Goal: Information Seeking & Learning: Learn about a topic

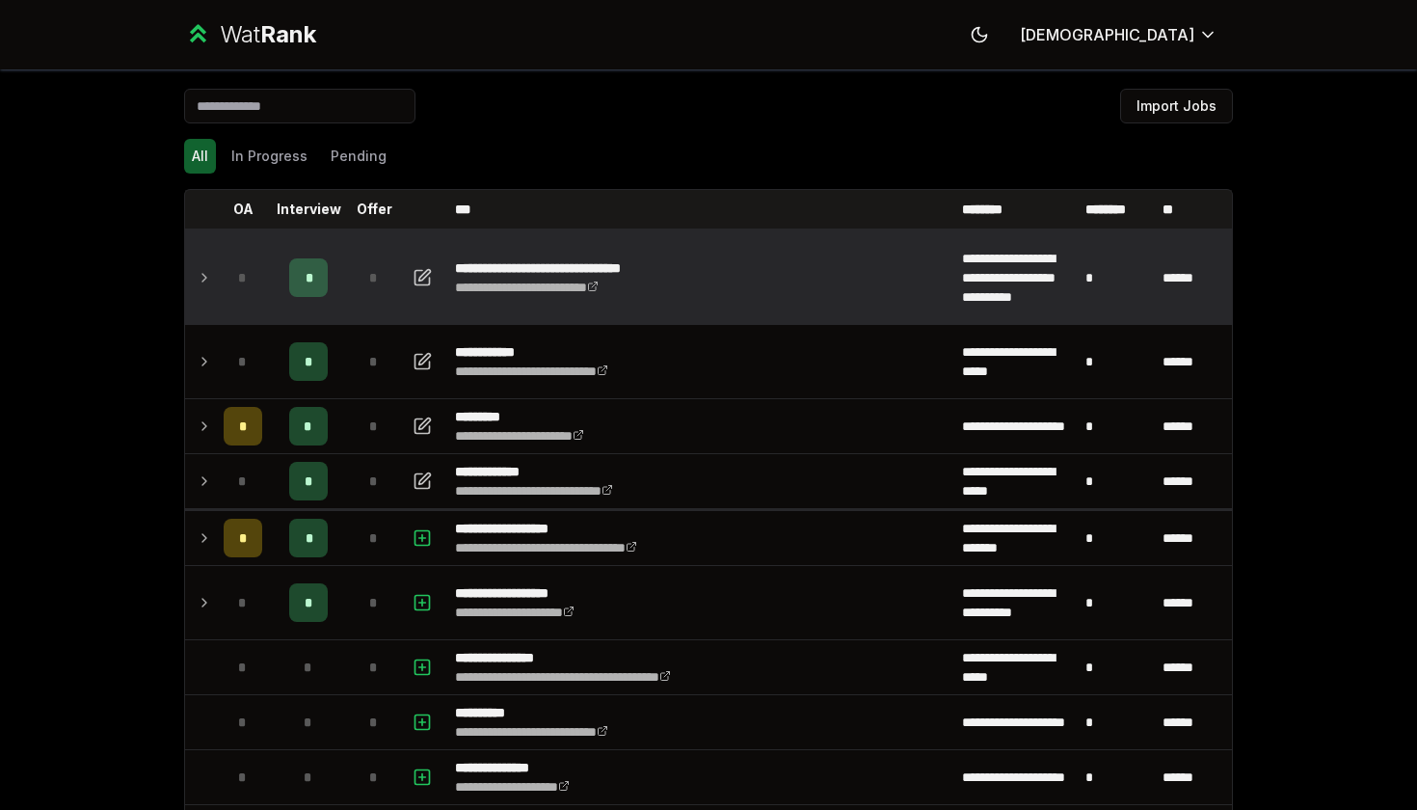
drag, startPoint x: 0, startPoint y: 0, endPoint x: 260, endPoint y: 290, distance: 389.9
click at [260, 290] on div "*" at bounding box center [243, 277] width 39 height 39
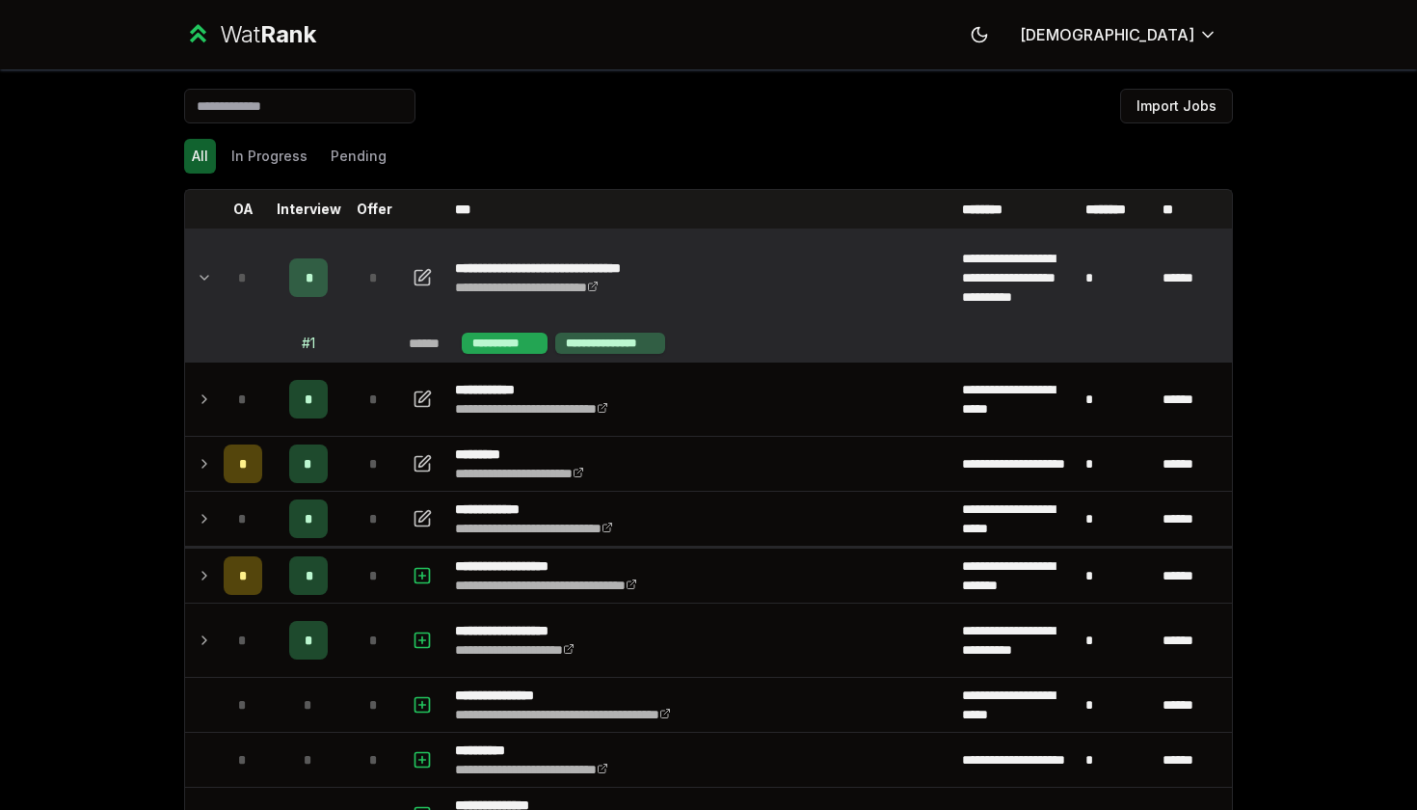
click at [521, 338] on div "**********" at bounding box center [505, 343] width 86 height 21
click at [599, 332] on td "**********" at bounding box center [816, 343] width 831 height 37
click at [599, 335] on div "**********" at bounding box center [610, 343] width 110 height 21
click at [422, 269] on icon "button" at bounding box center [422, 277] width 19 height 23
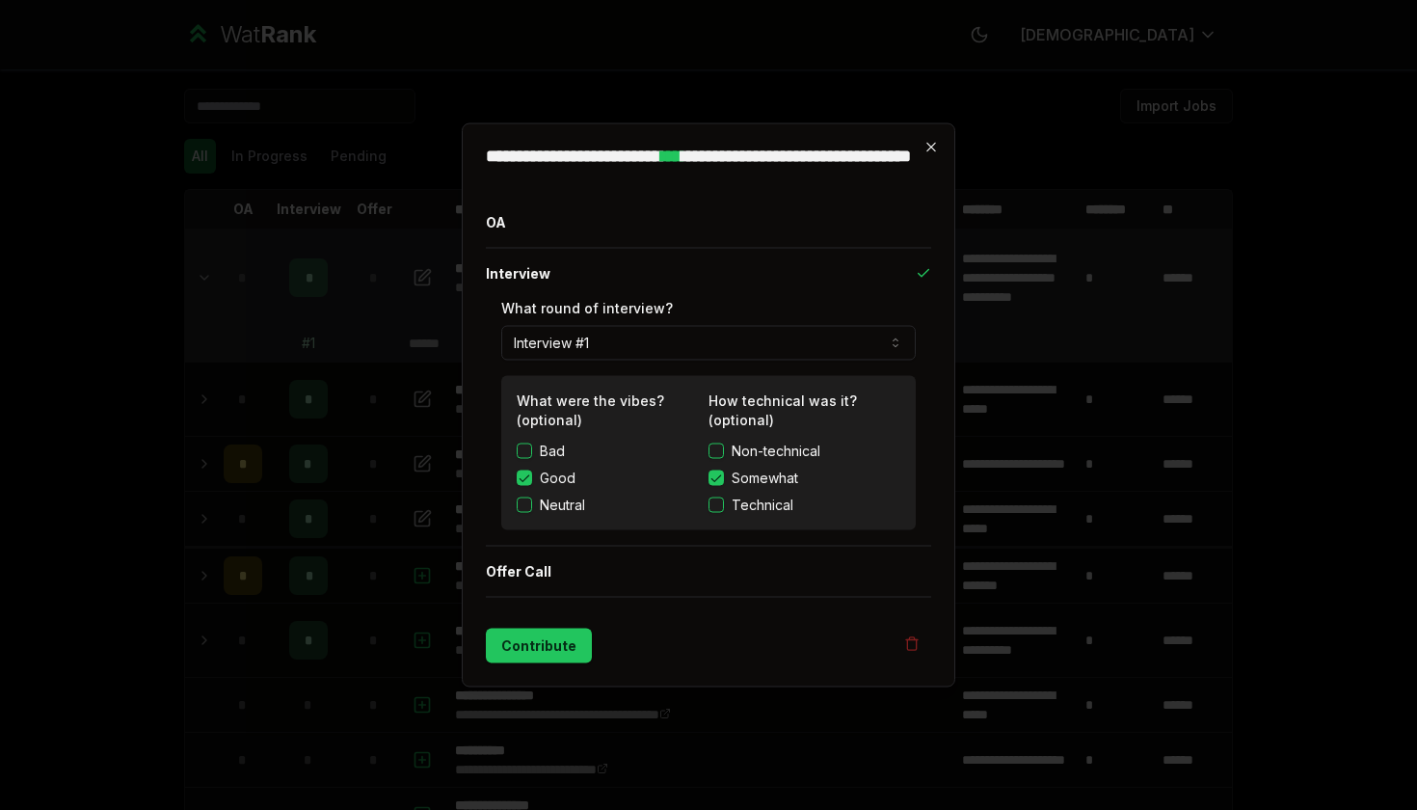
click at [930, 148] on icon "button" at bounding box center [931, 147] width 9 height 9
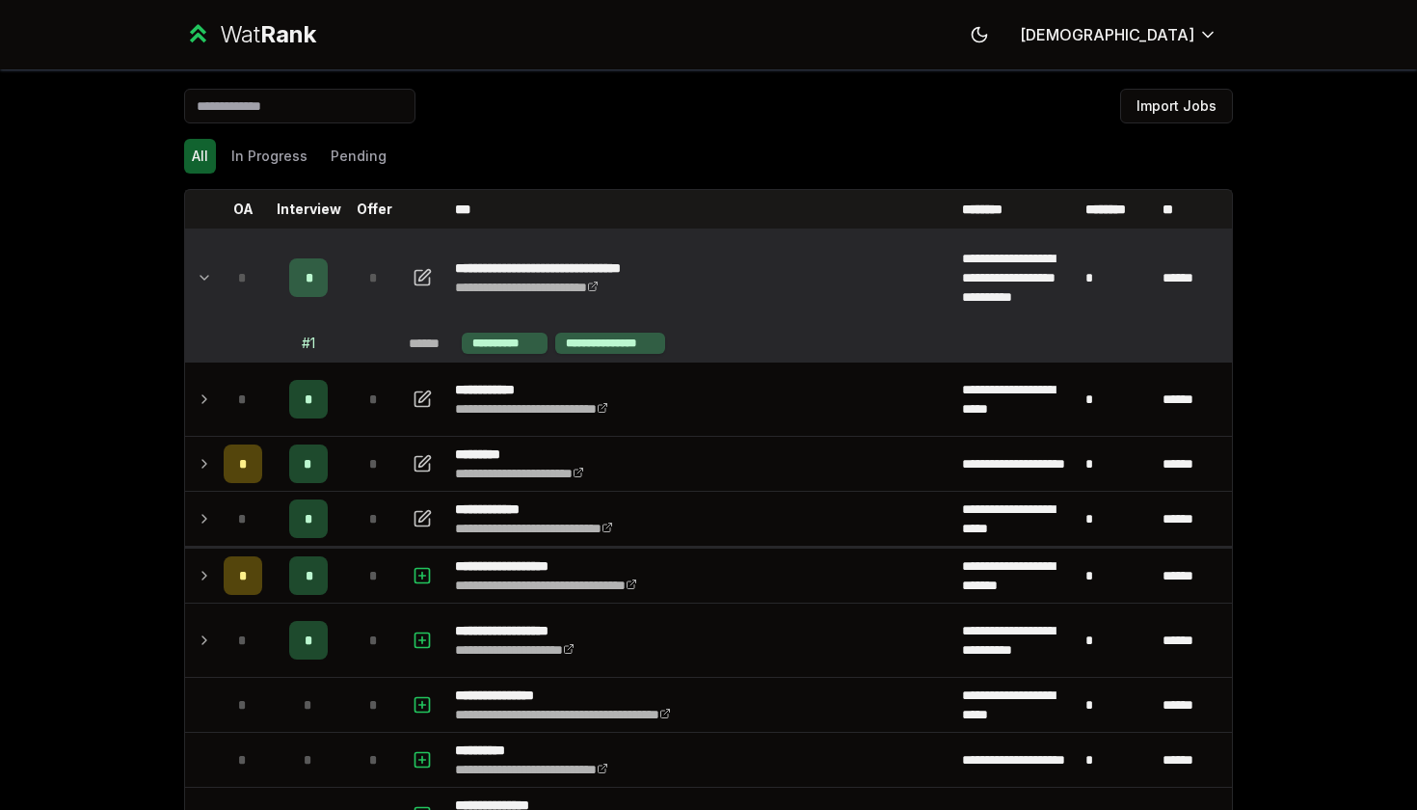
click at [217, 278] on td "*" at bounding box center [243, 277] width 54 height 93
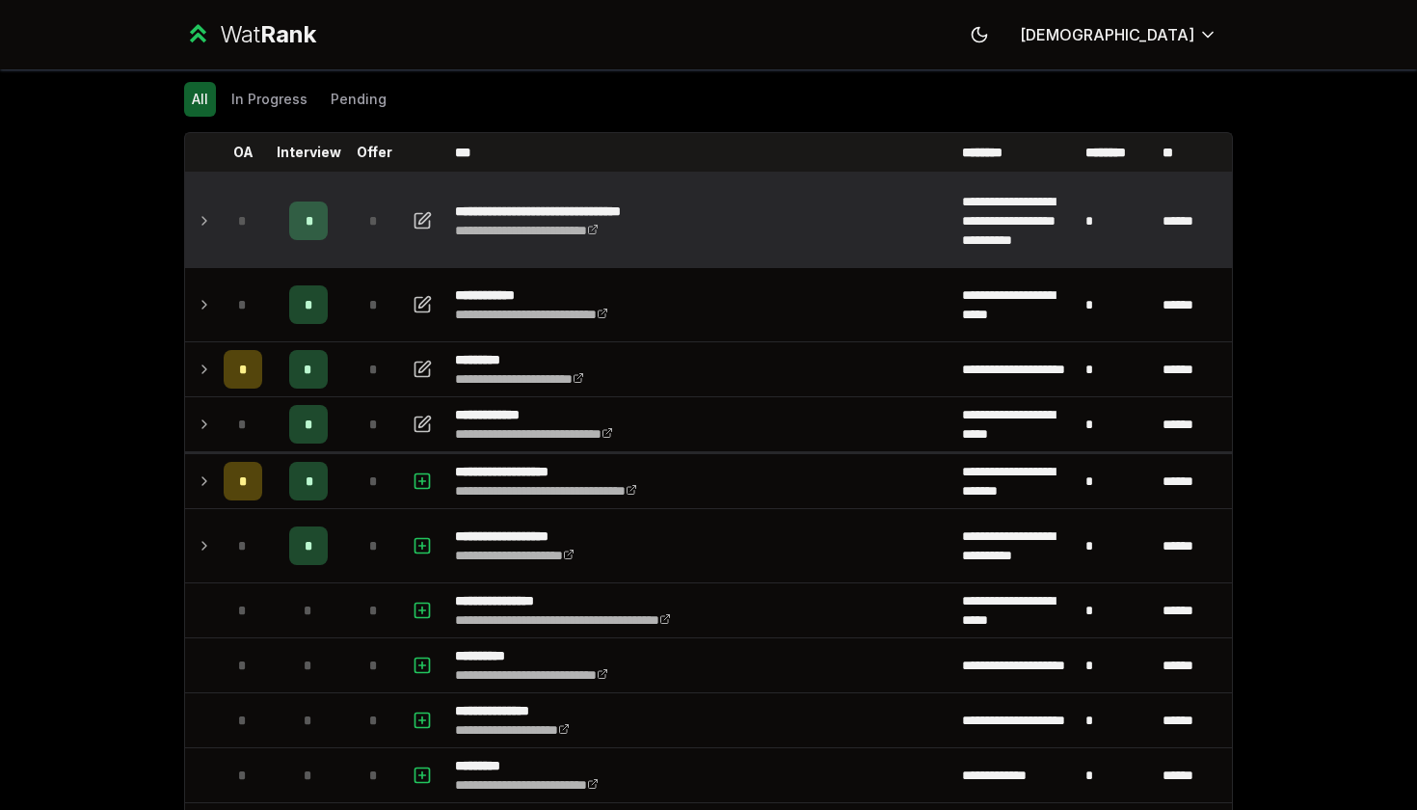
scroll to position [62, 0]
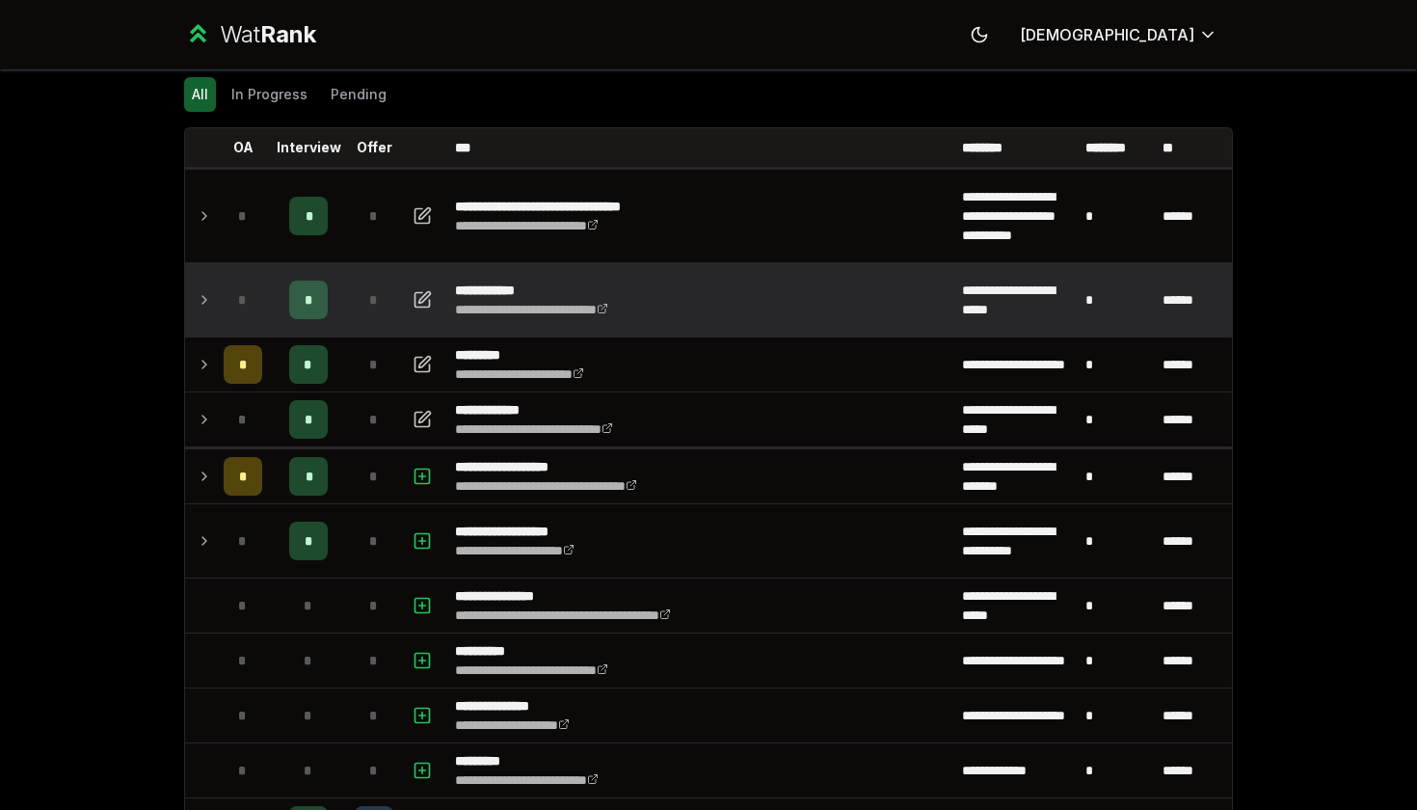
click at [218, 293] on td "*" at bounding box center [243, 299] width 54 height 73
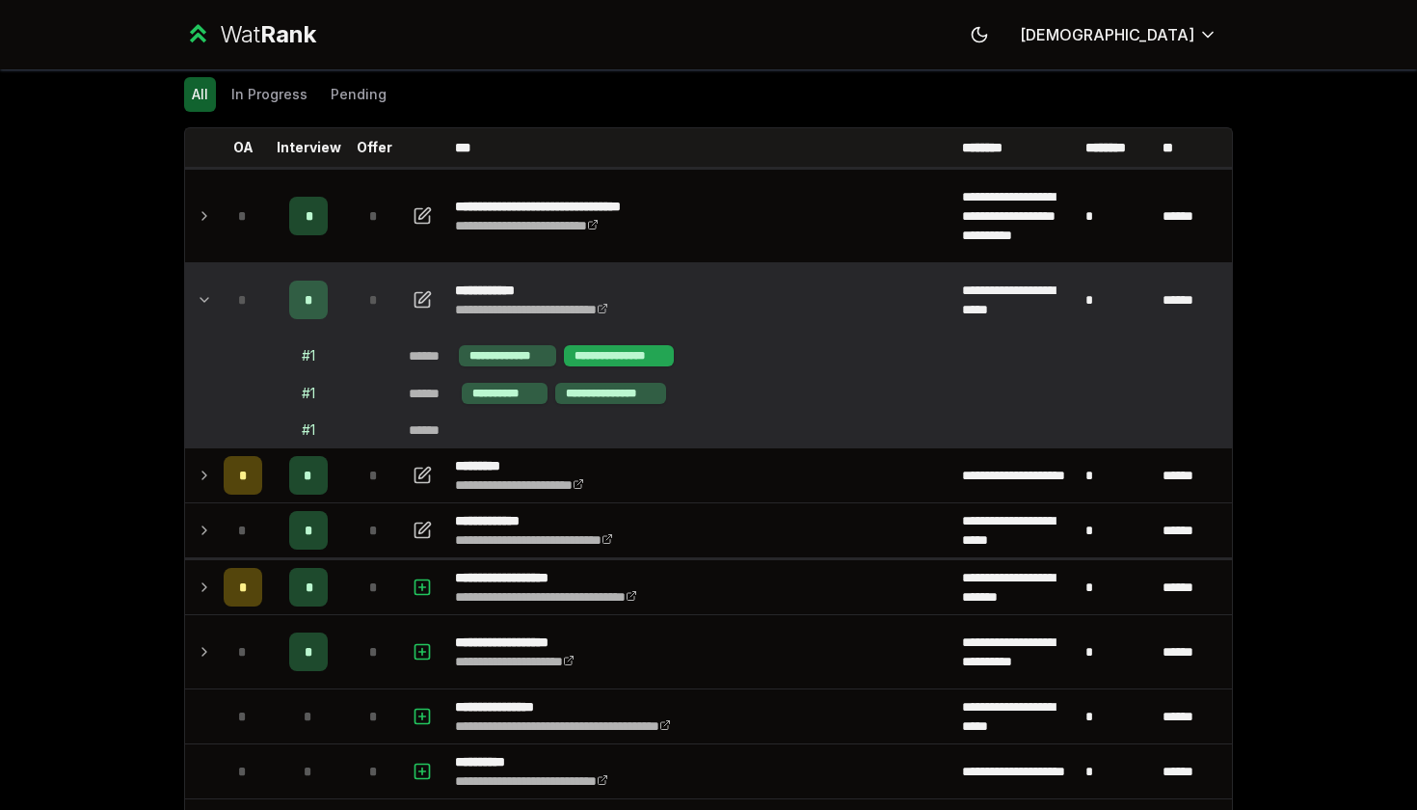
click at [611, 353] on div "**********" at bounding box center [619, 355] width 110 height 21
click at [413, 296] on icon "button" at bounding box center [422, 299] width 19 height 23
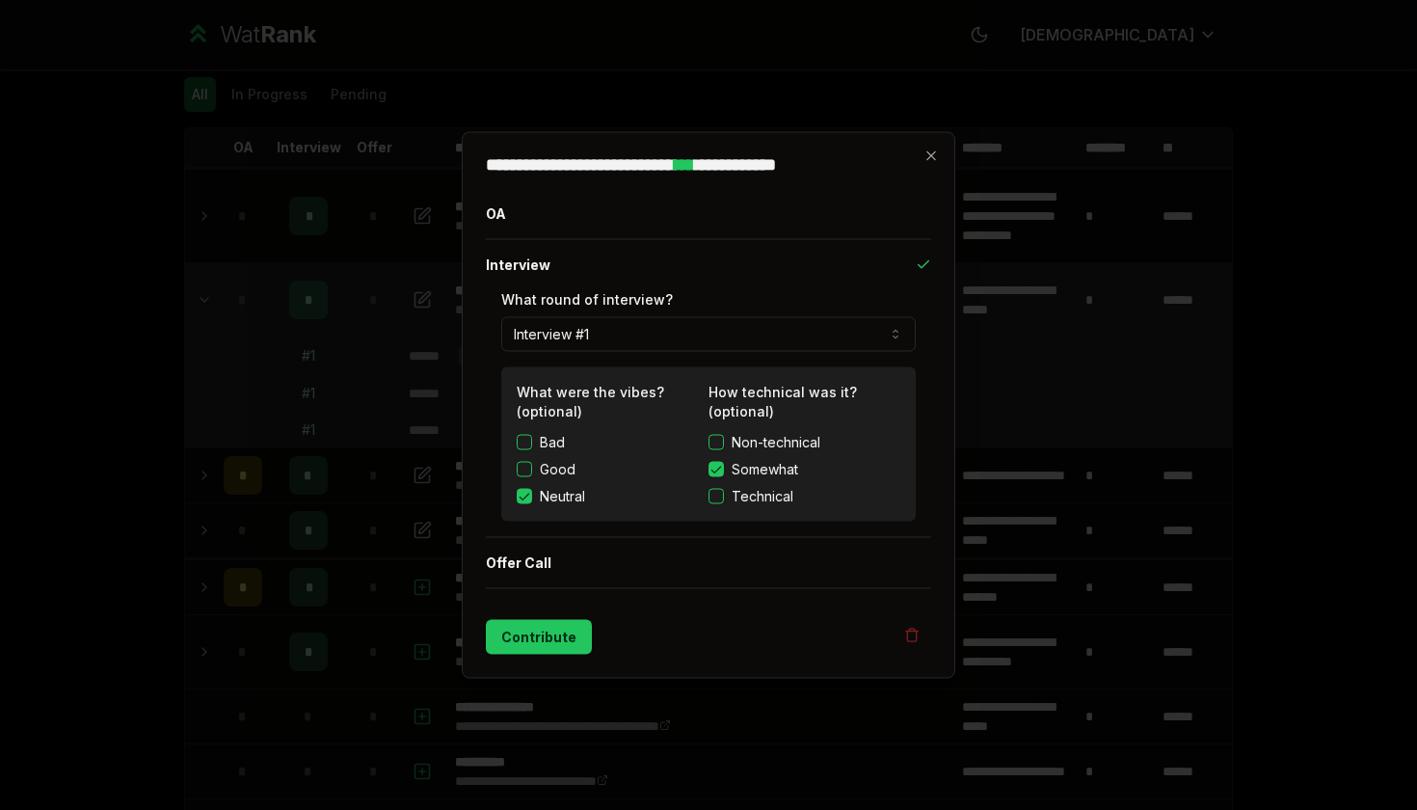
click at [933, 164] on div "**********" at bounding box center [709, 405] width 494 height 547
click at [933, 155] on icon "button" at bounding box center [931, 155] width 15 height 15
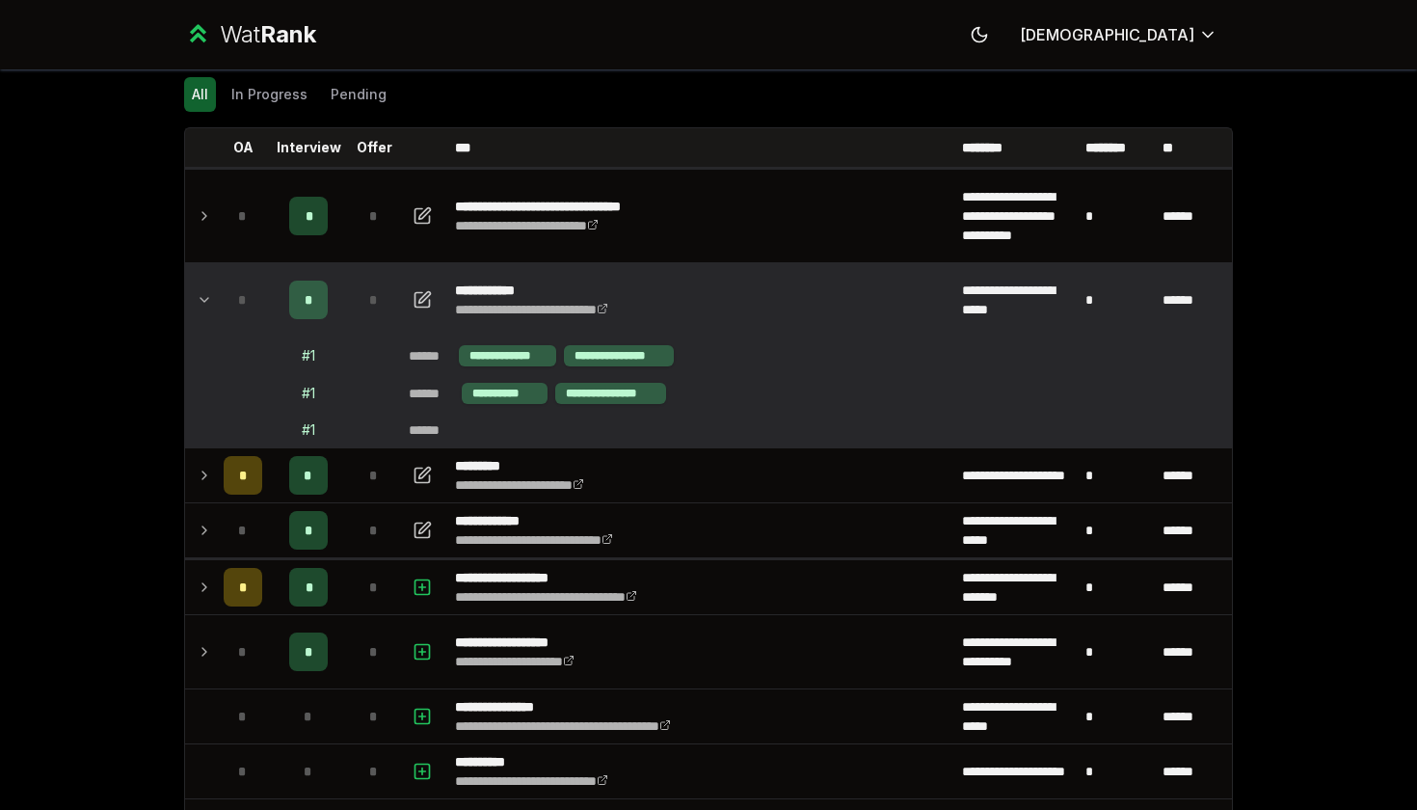
click at [194, 295] on td at bounding box center [200, 299] width 31 height 73
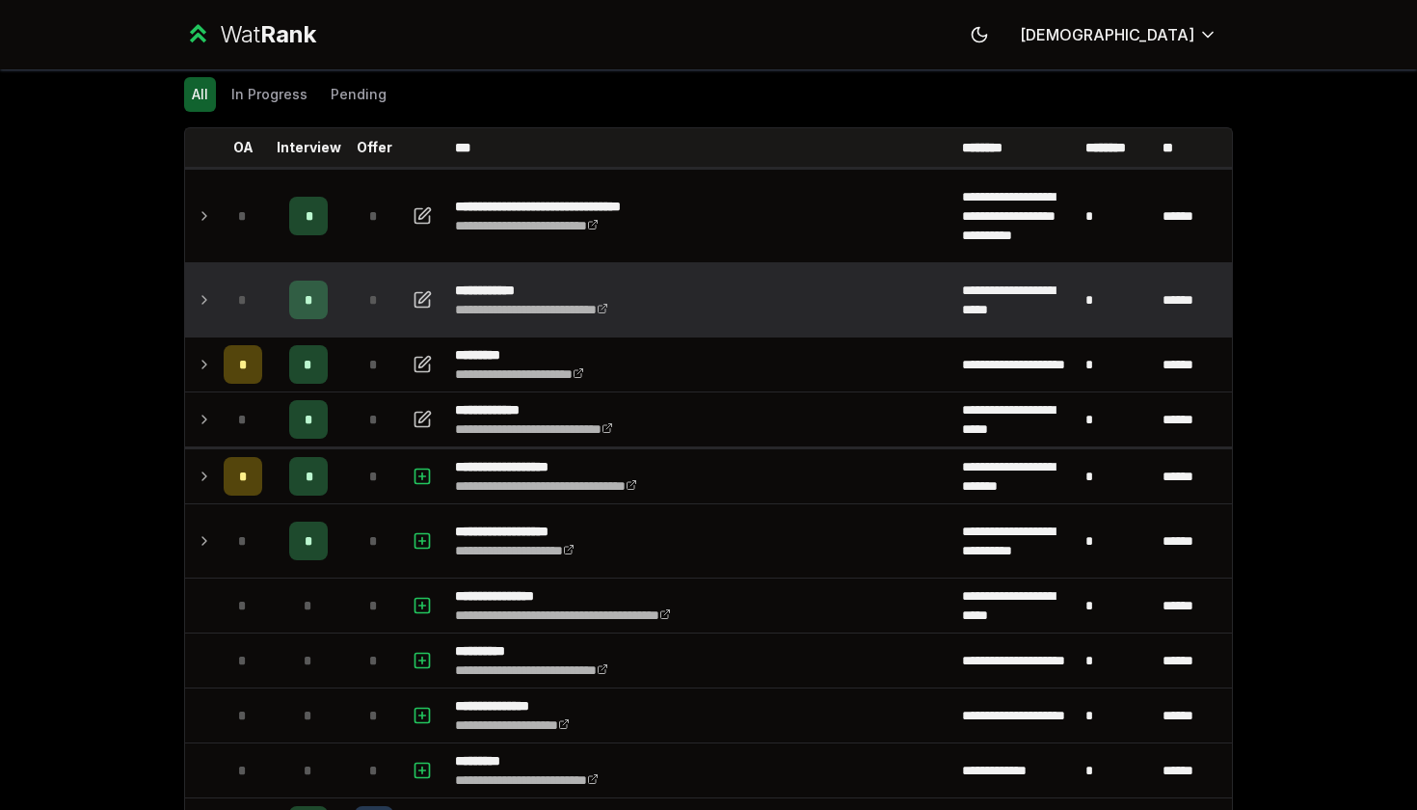
scroll to position [146, 0]
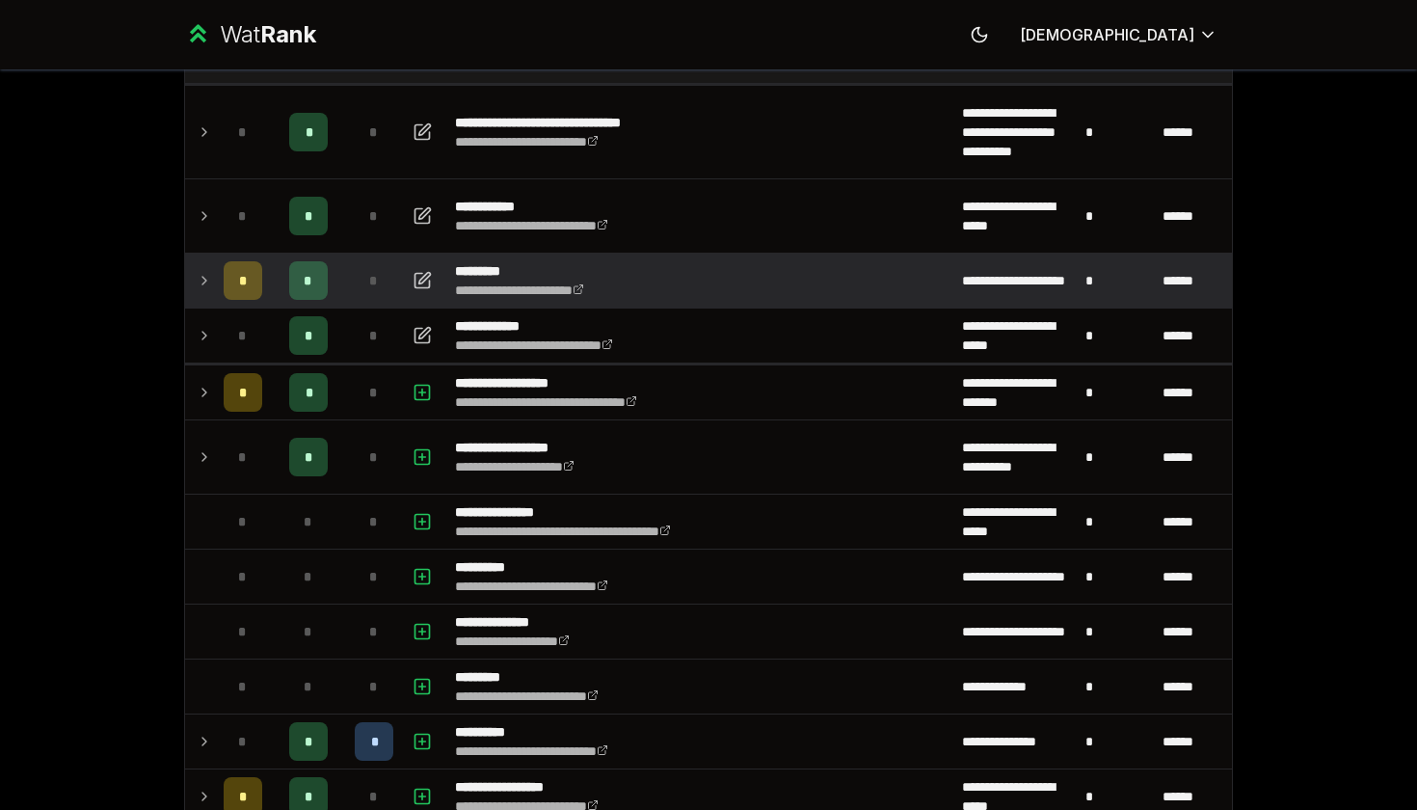
click at [202, 290] on icon at bounding box center [204, 280] width 15 height 23
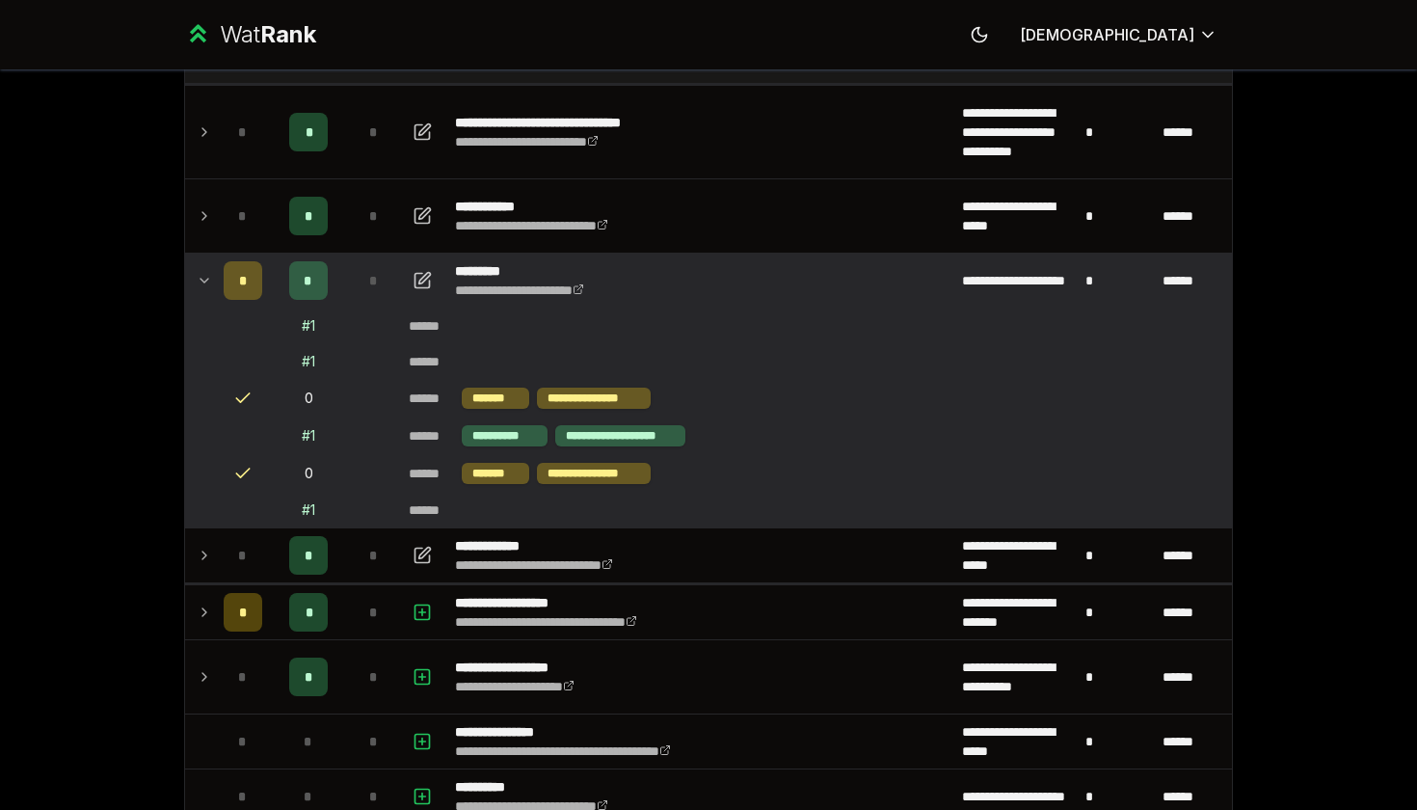
click at [202, 290] on icon at bounding box center [204, 280] width 15 height 23
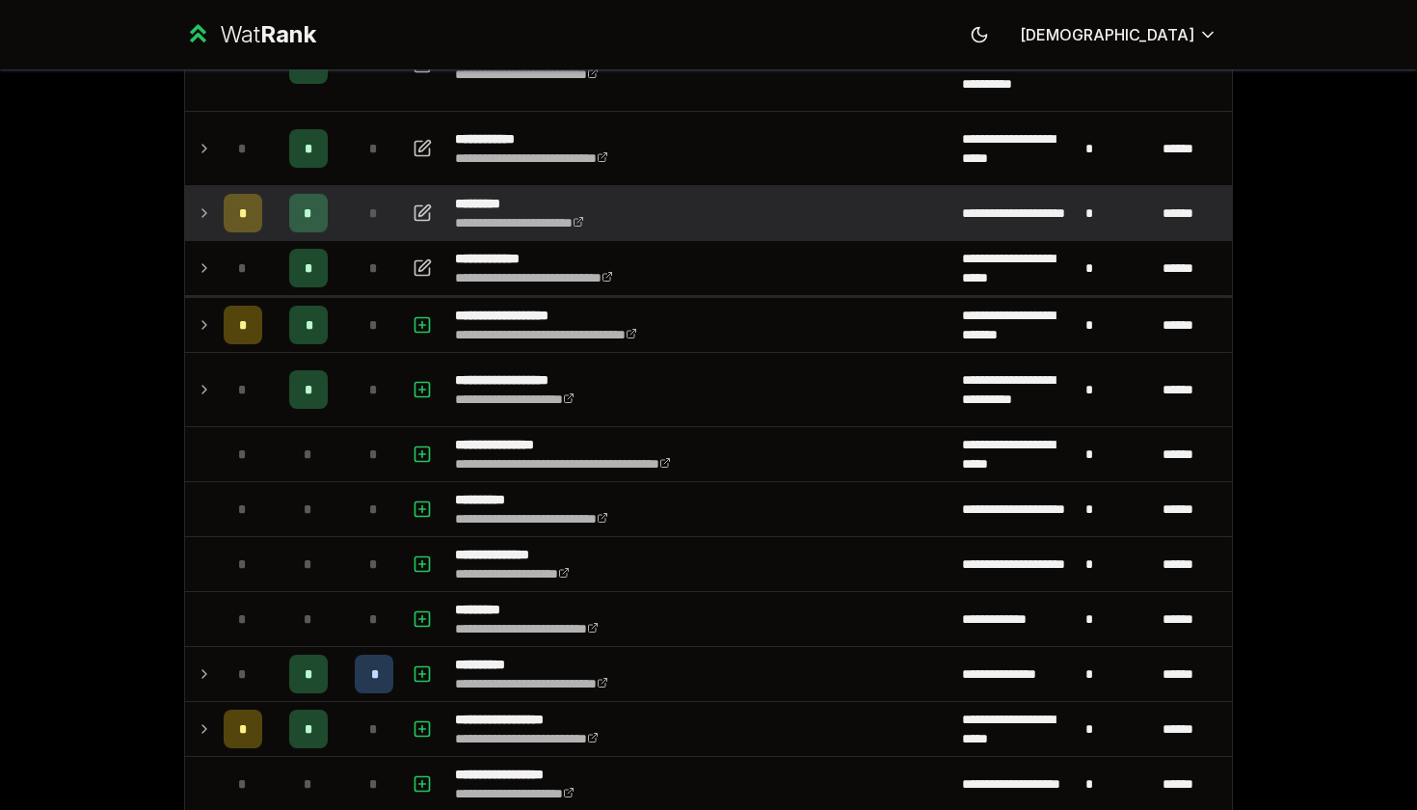
scroll to position [216, 0]
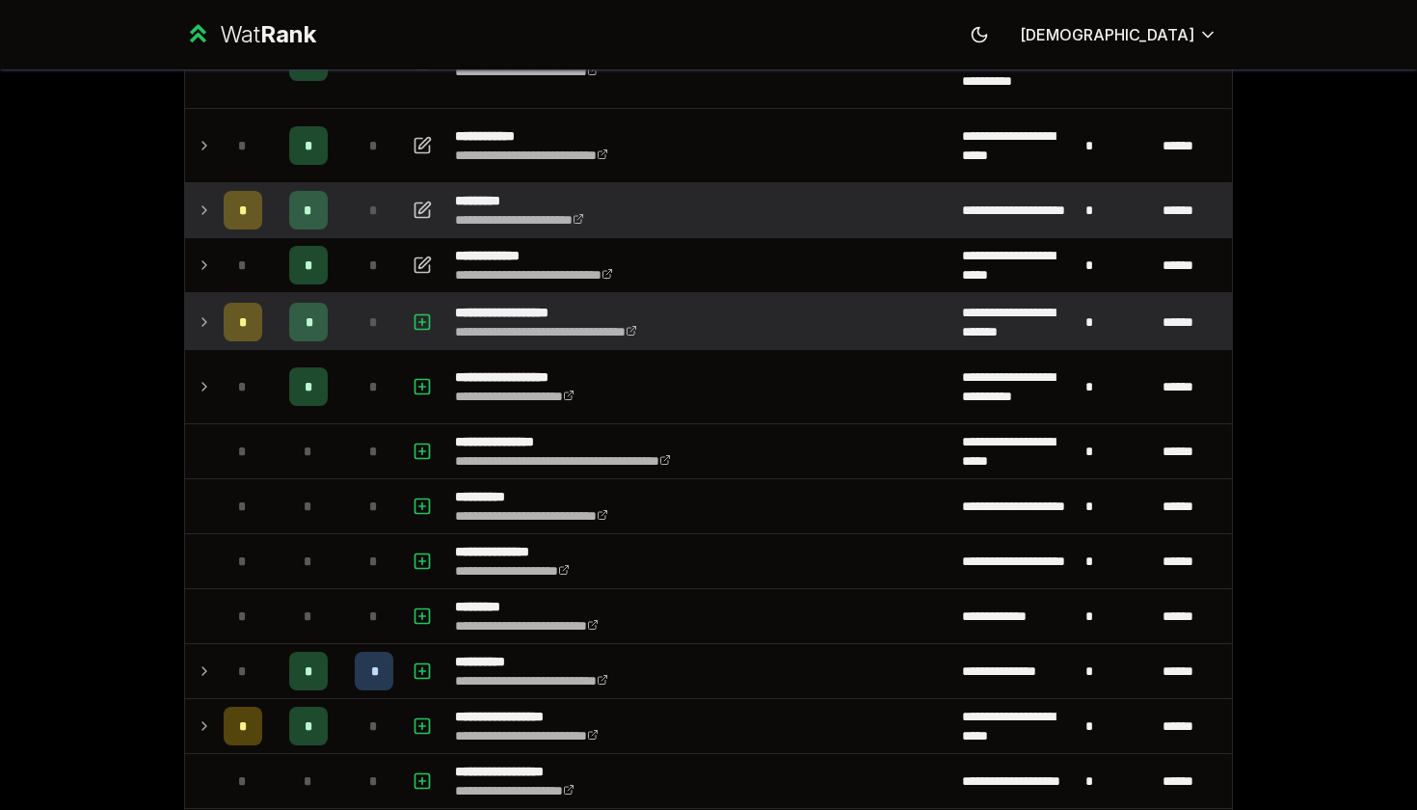
click at [203, 342] on td at bounding box center [200, 322] width 31 height 54
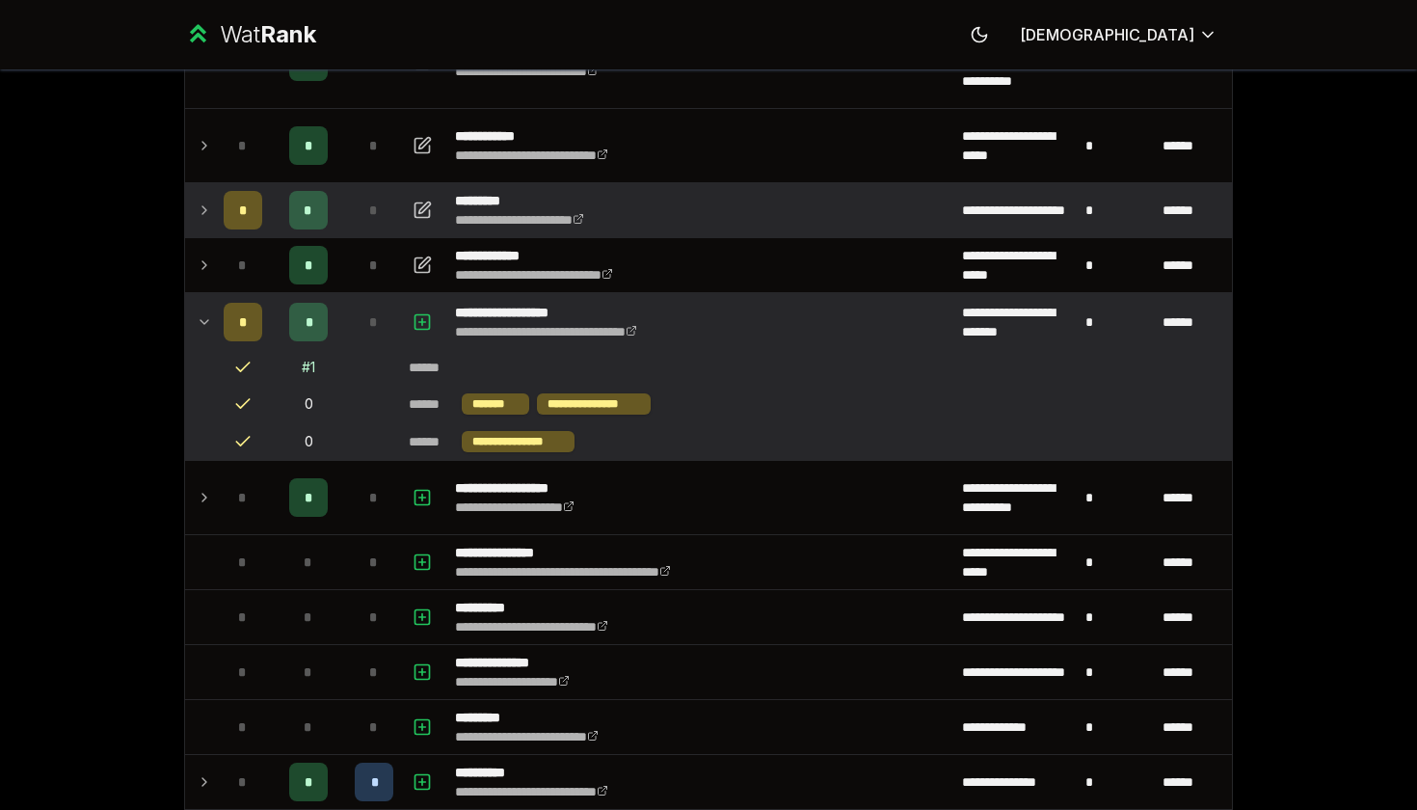
click at [203, 342] on td at bounding box center [200, 322] width 31 height 54
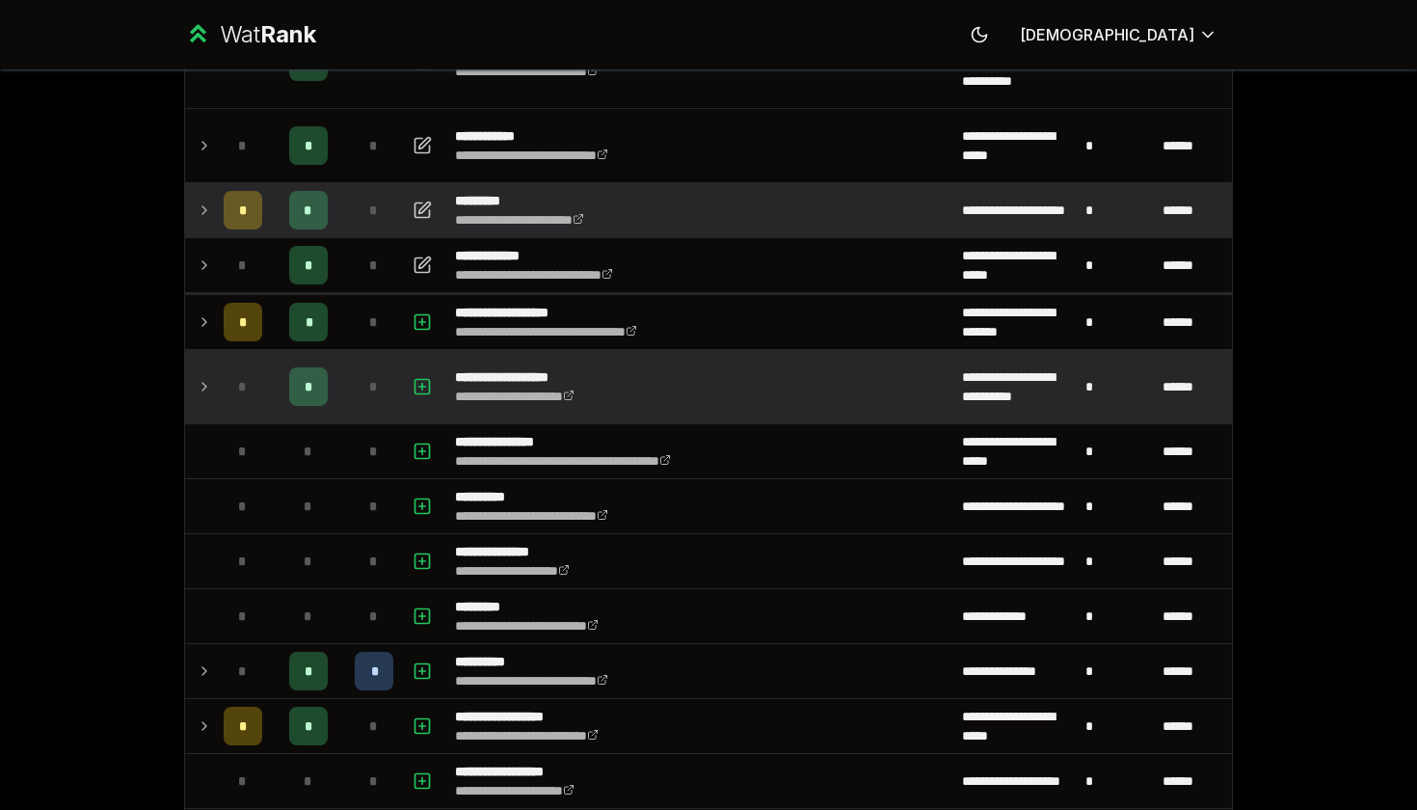
scroll to position [214, 0]
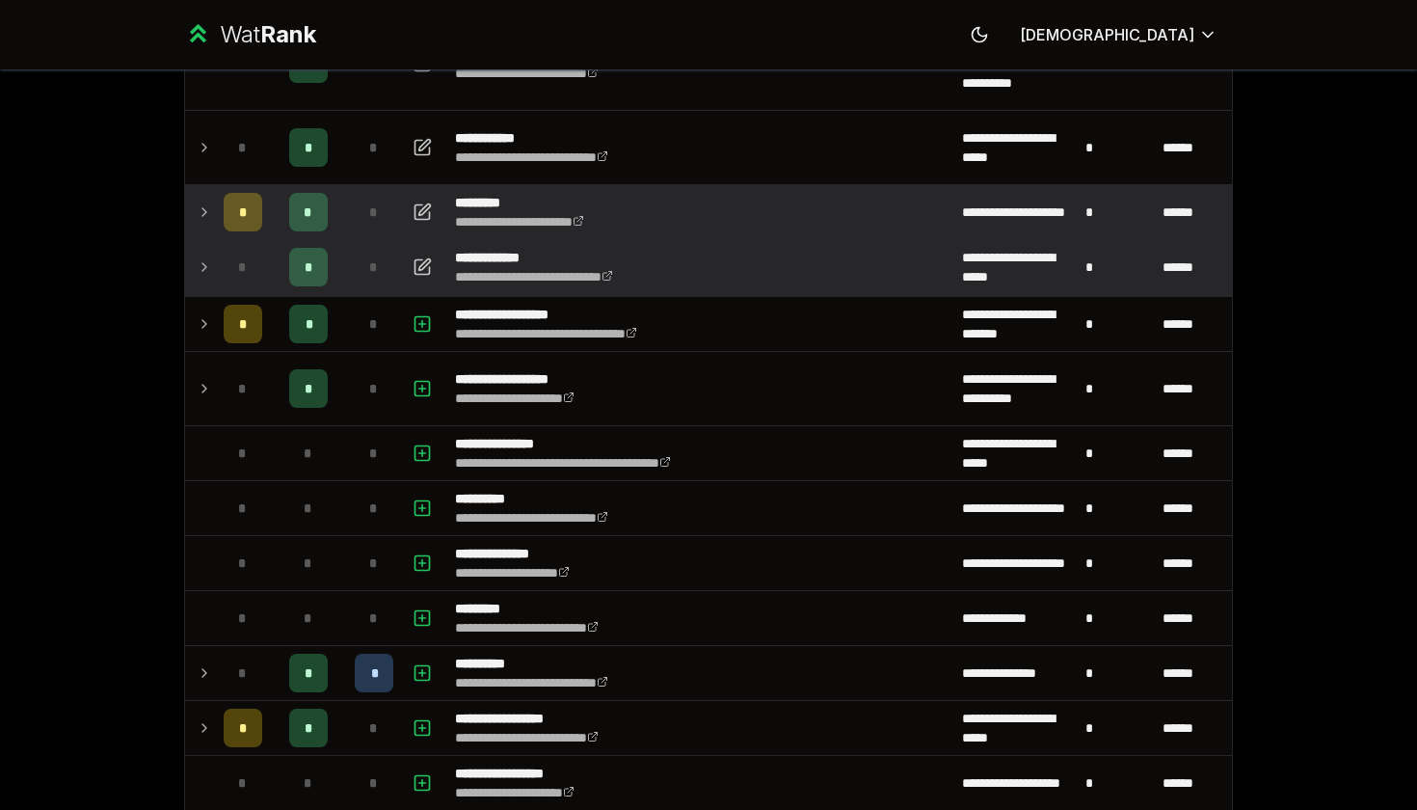
click at [196, 267] on td at bounding box center [200, 267] width 31 height 54
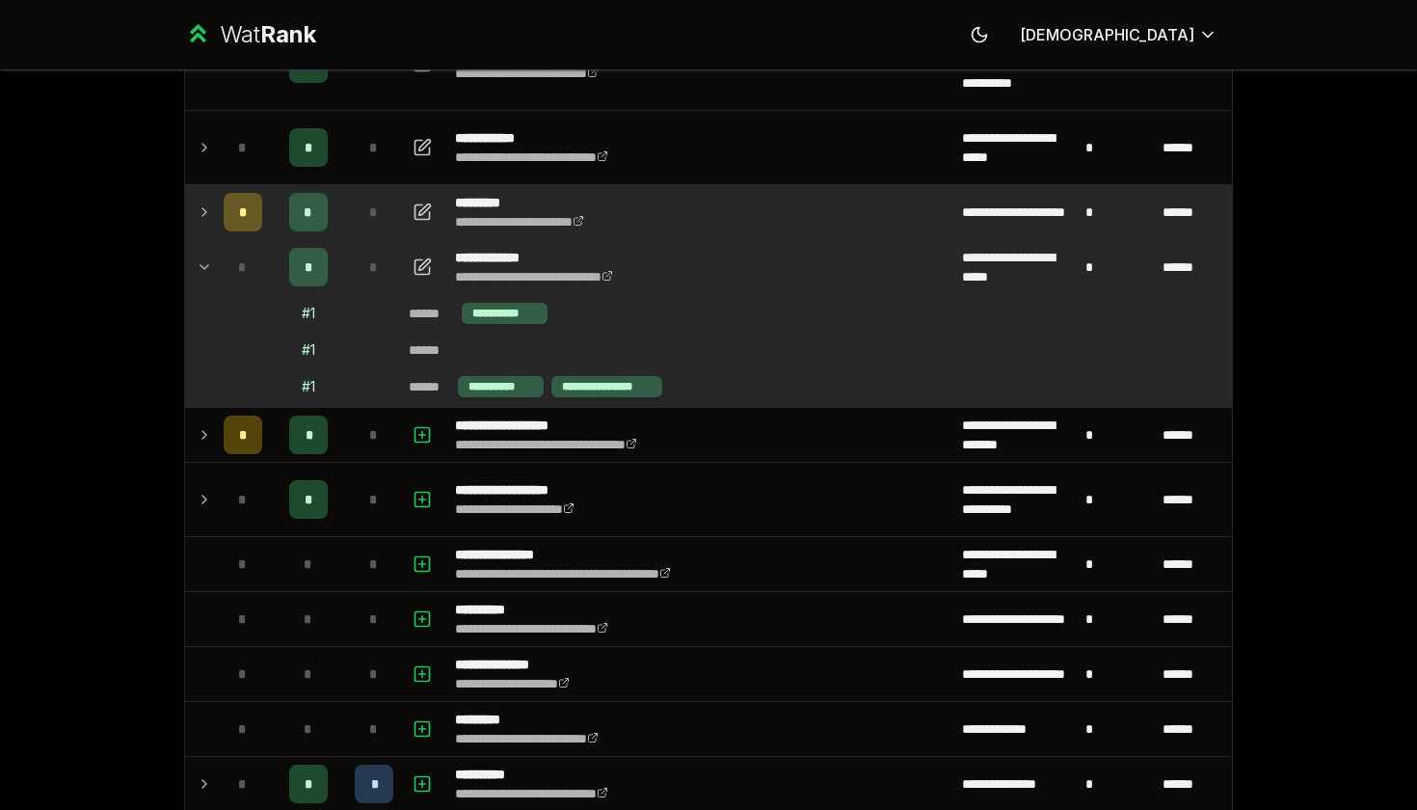
click at [201, 268] on icon at bounding box center [204, 267] width 15 height 23
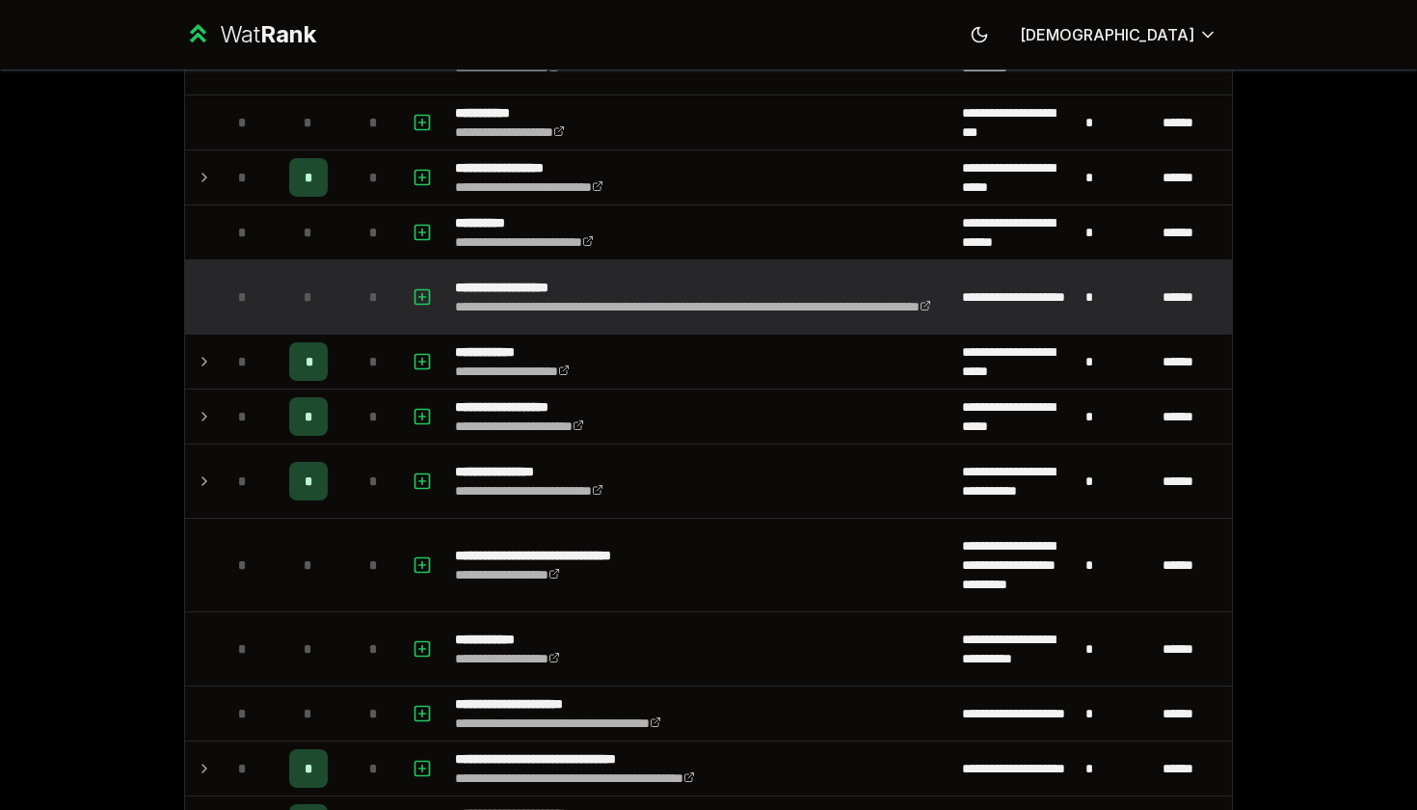
scroll to position [4109, 0]
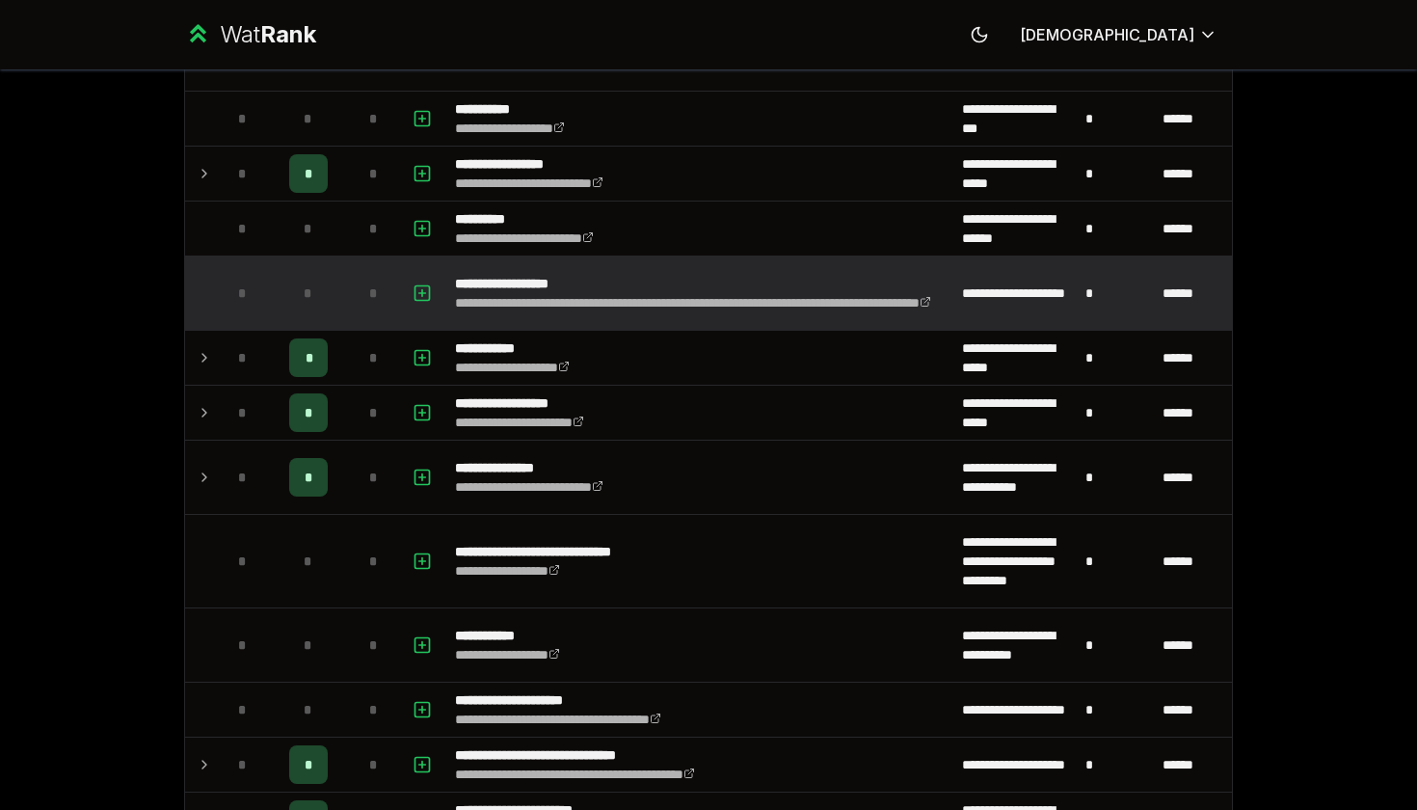
click at [209, 310] on td at bounding box center [200, 292] width 31 height 73
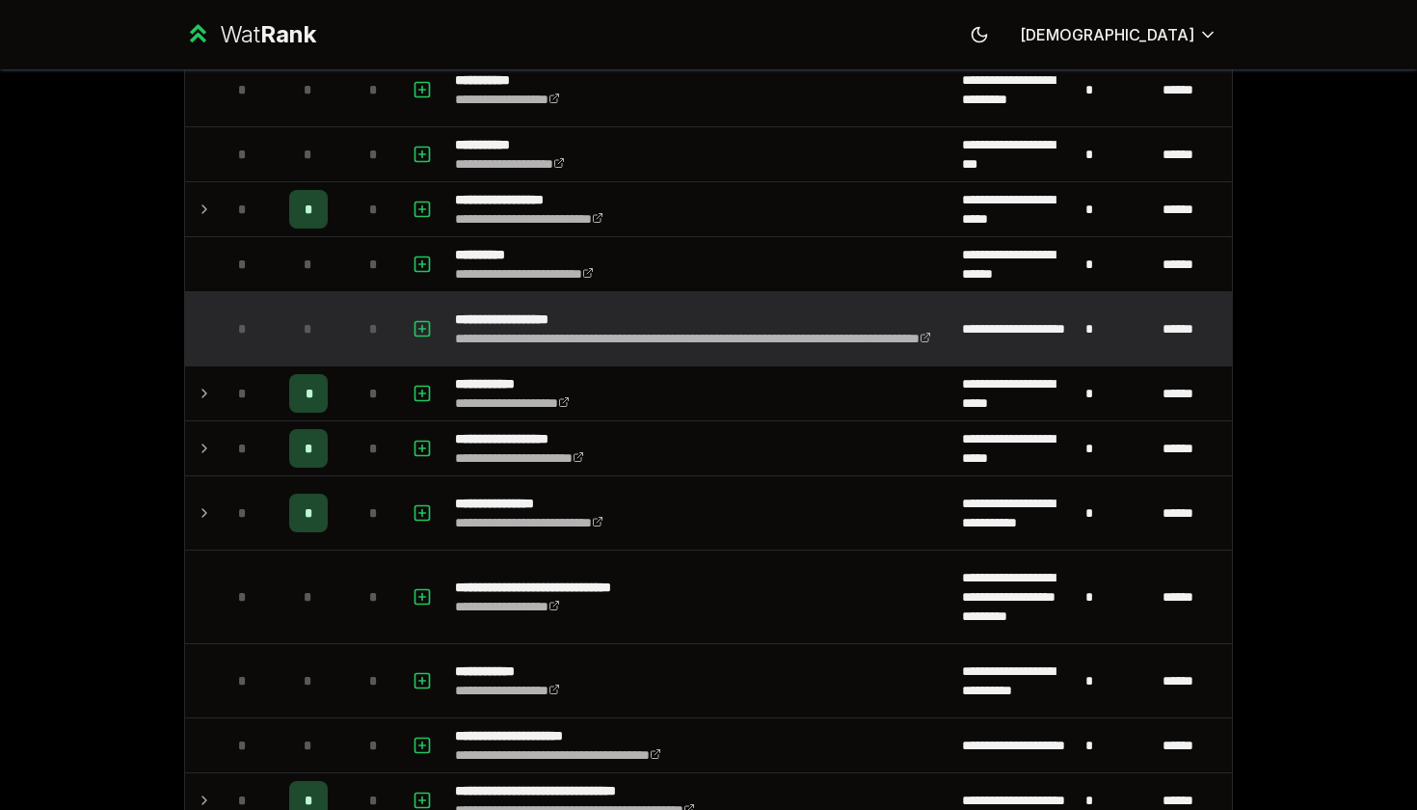
scroll to position [4069, 0]
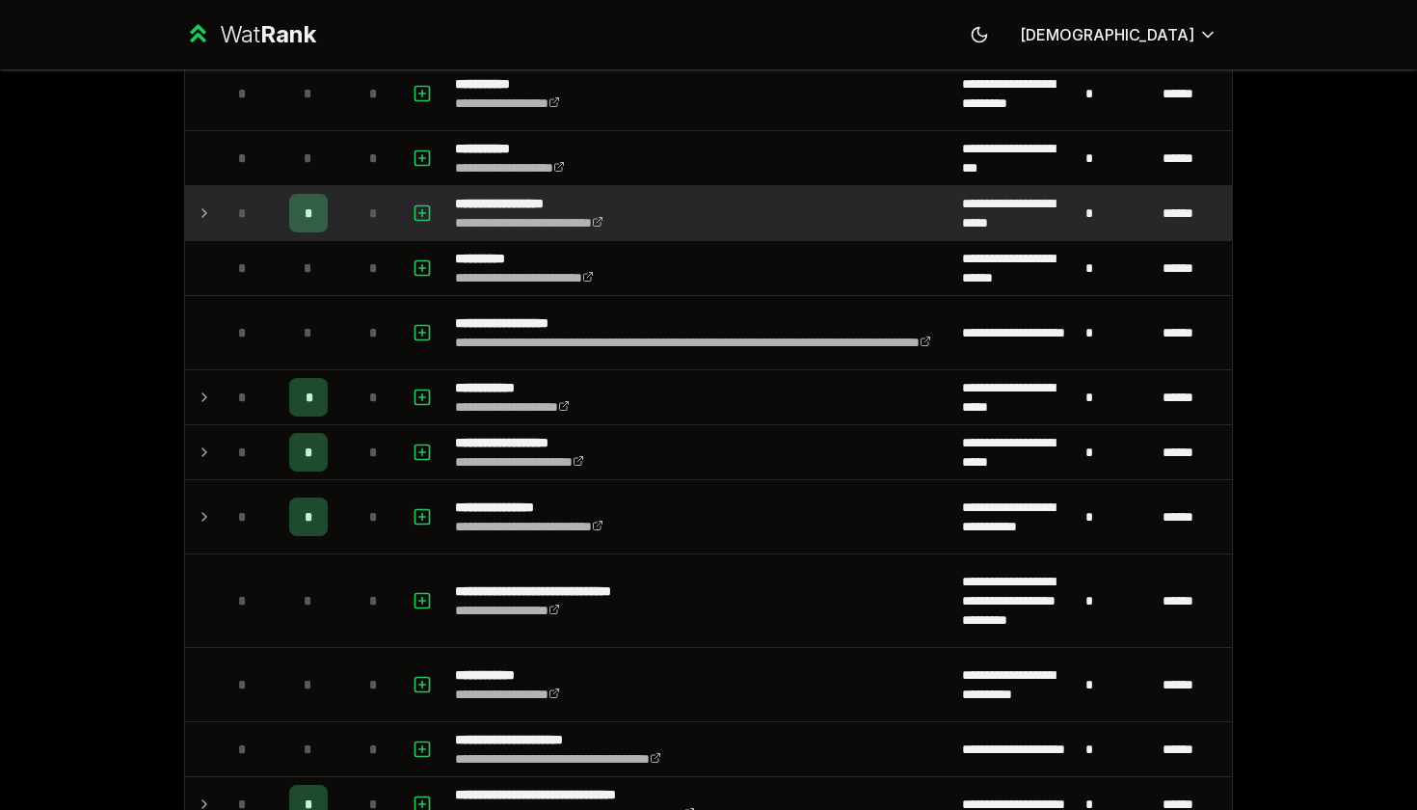
click at [199, 199] on td at bounding box center [200, 213] width 31 height 54
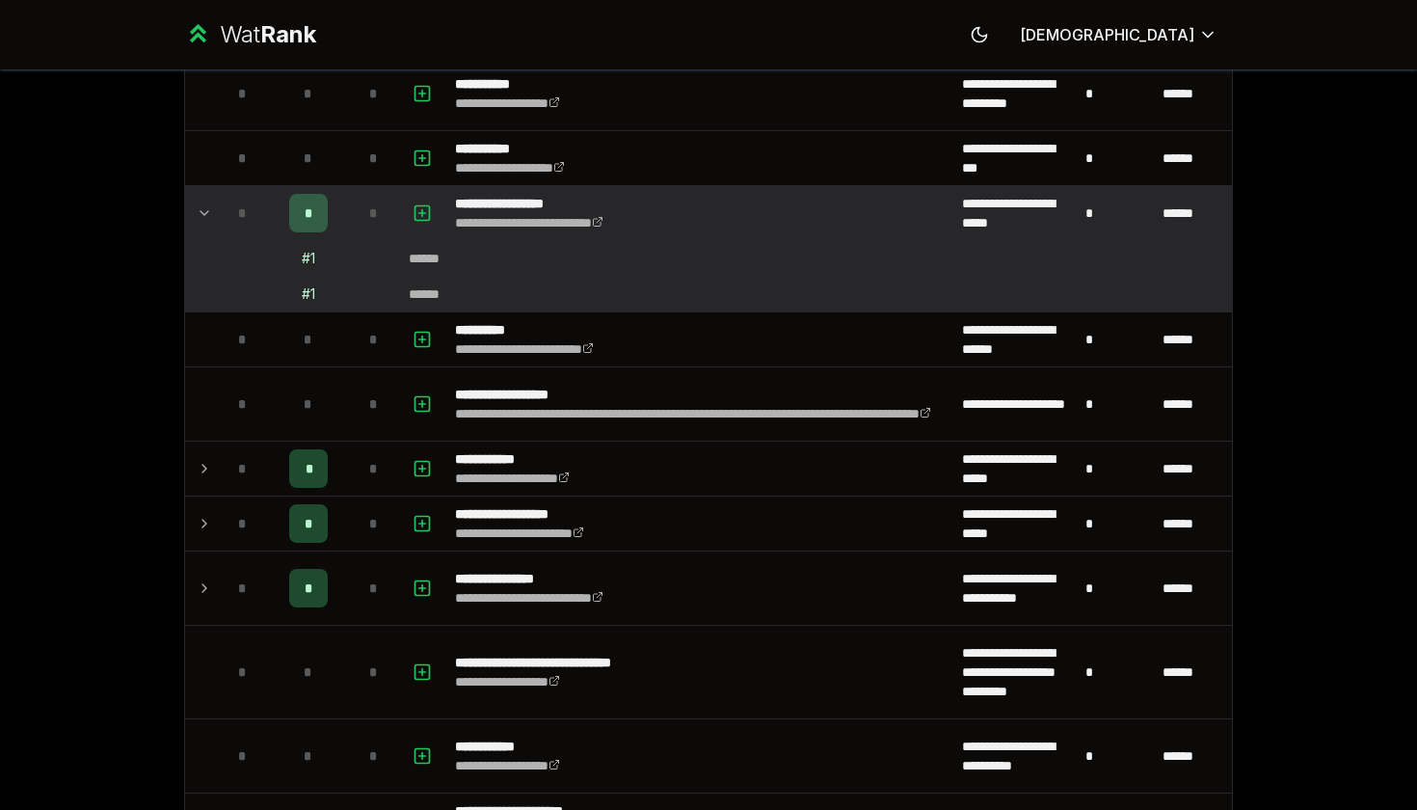
click at [199, 202] on icon at bounding box center [204, 213] width 15 height 23
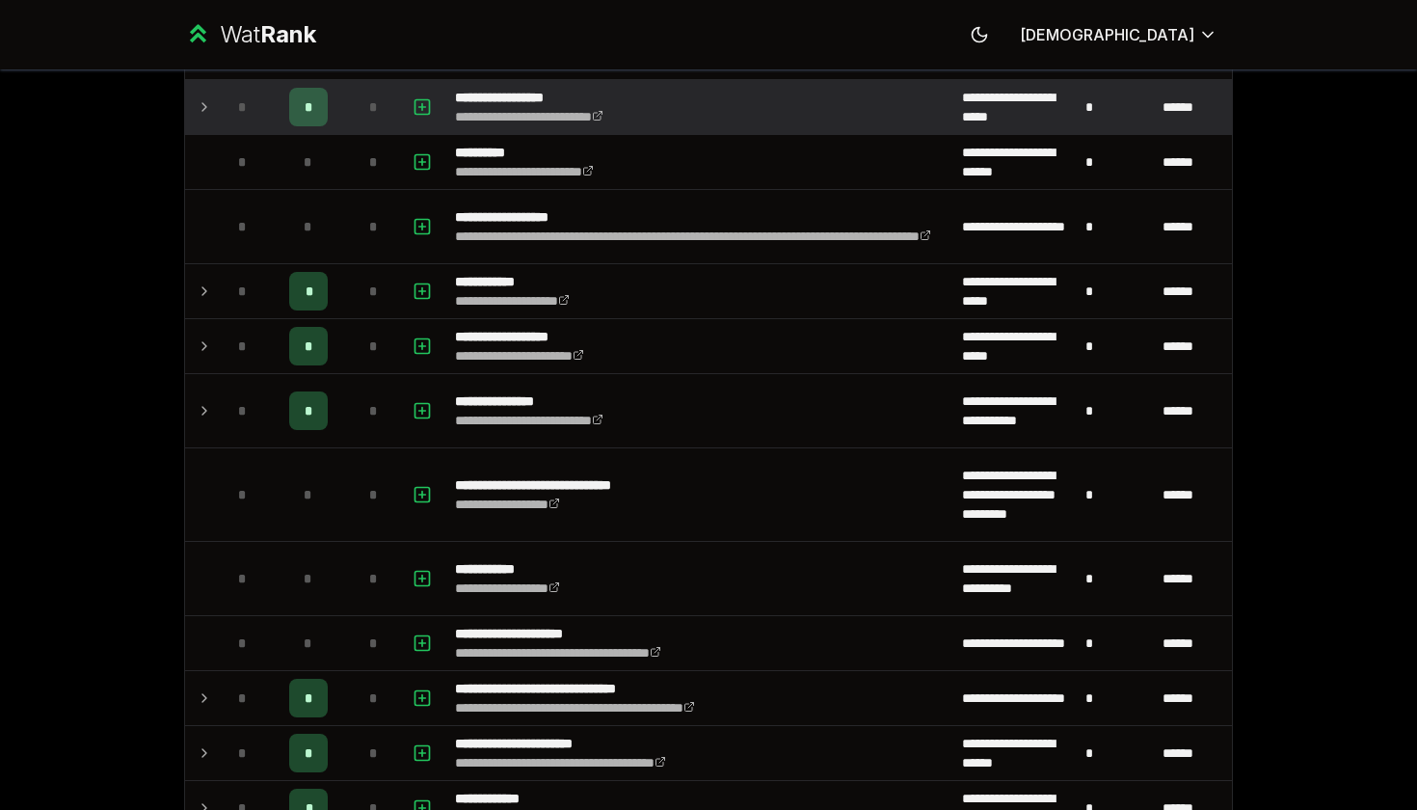
scroll to position [4175, 0]
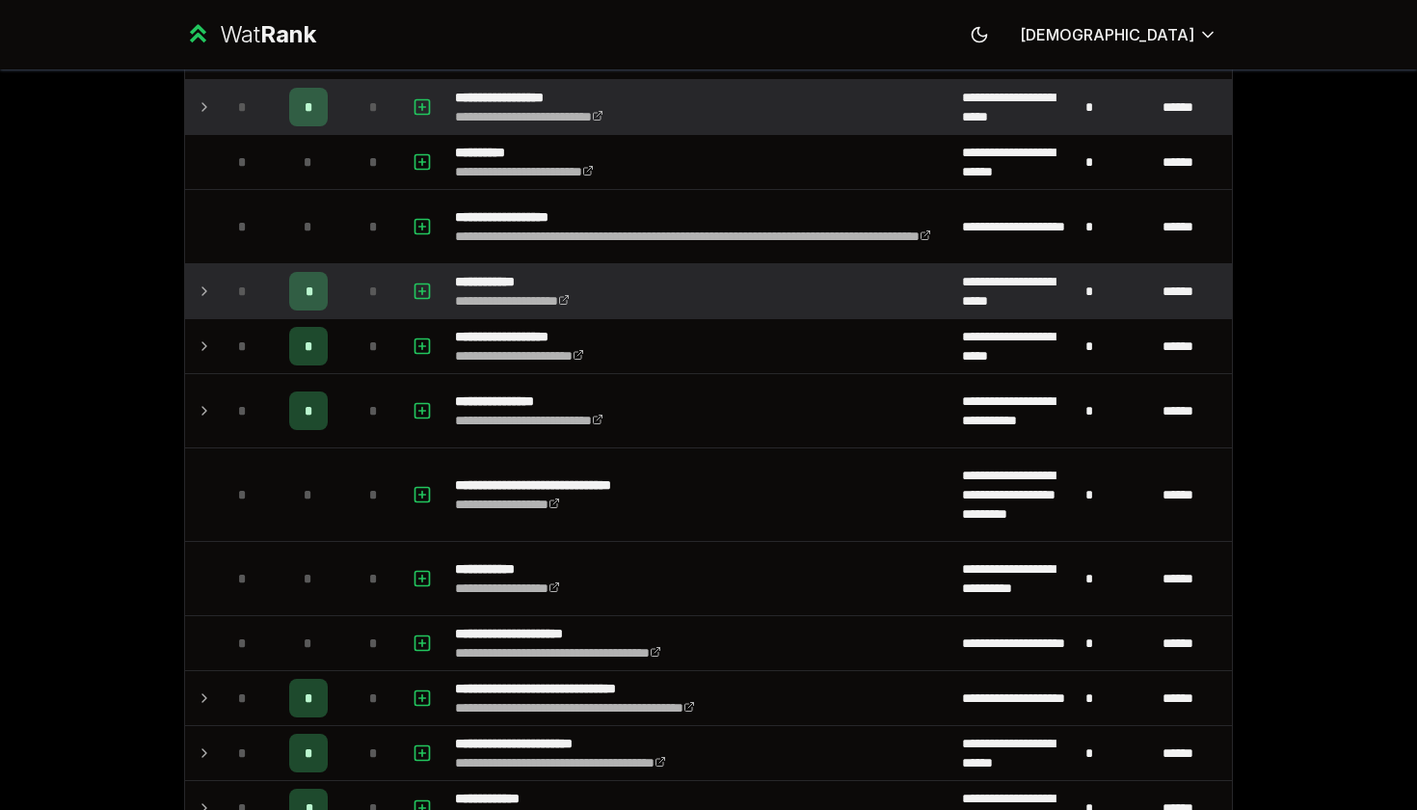
click at [224, 300] on div "*" at bounding box center [243, 291] width 39 height 39
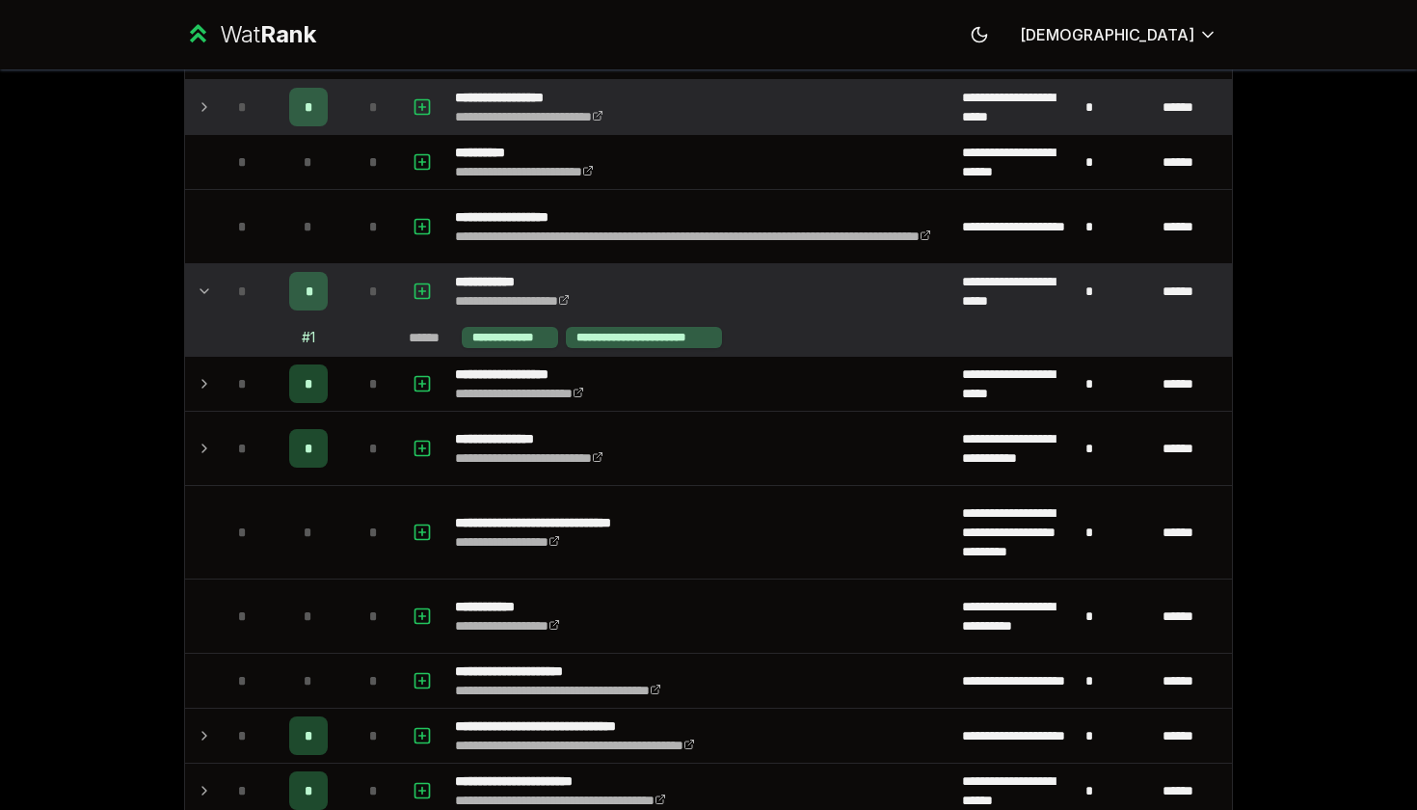
click at [224, 300] on div "*" at bounding box center [243, 291] width 39 height 39
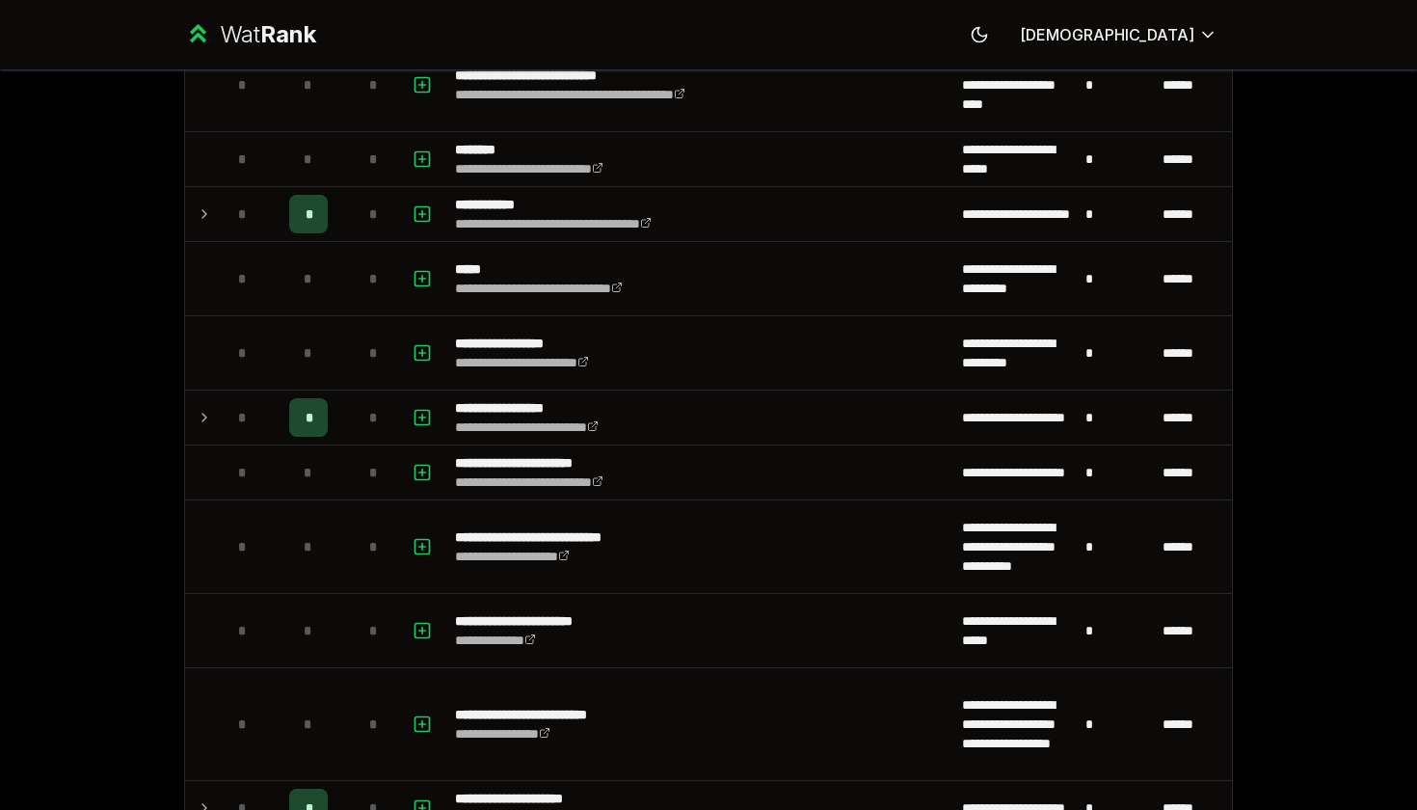
scroll to position [3027, 0]
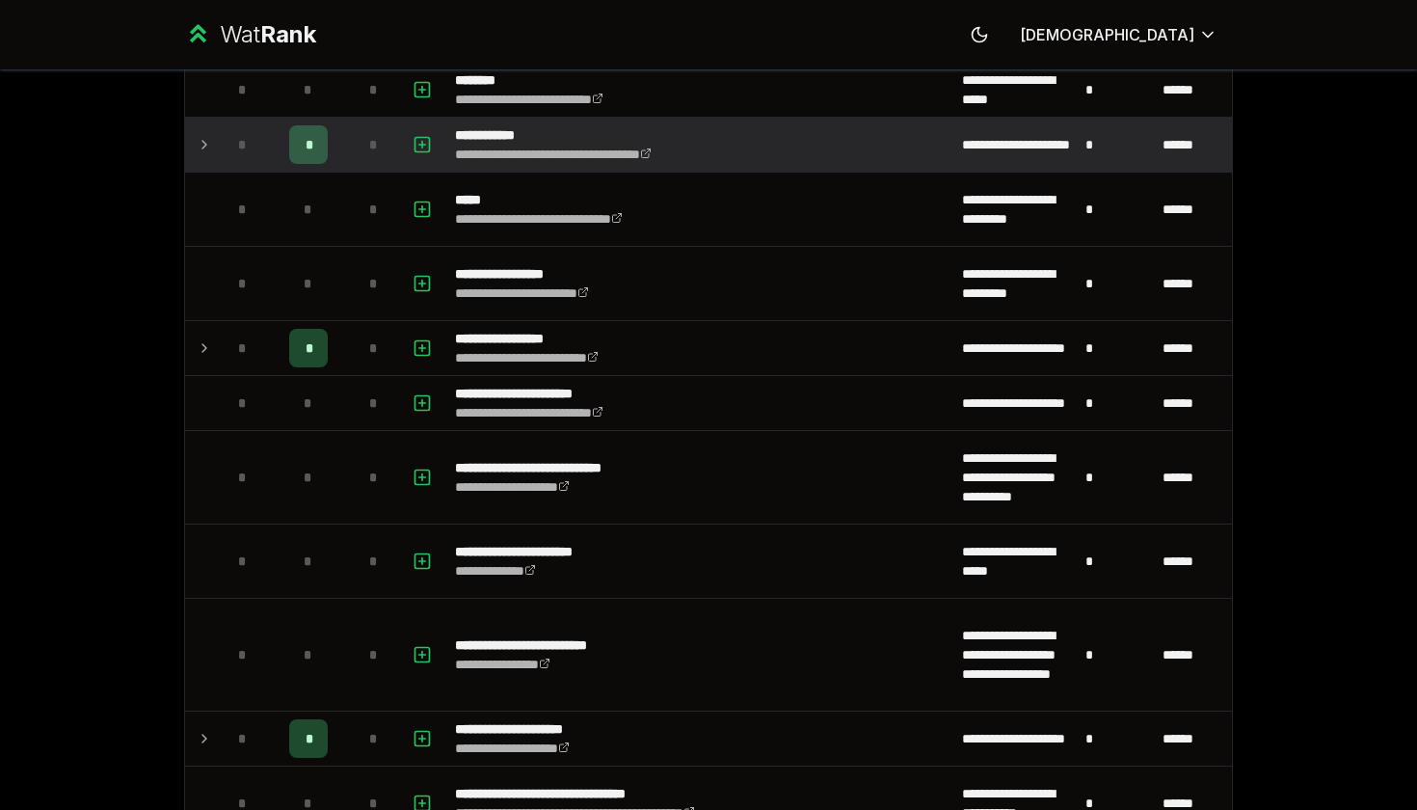
click at [209, 147] on icon at bounding box center [204, 144] width 15 height 23
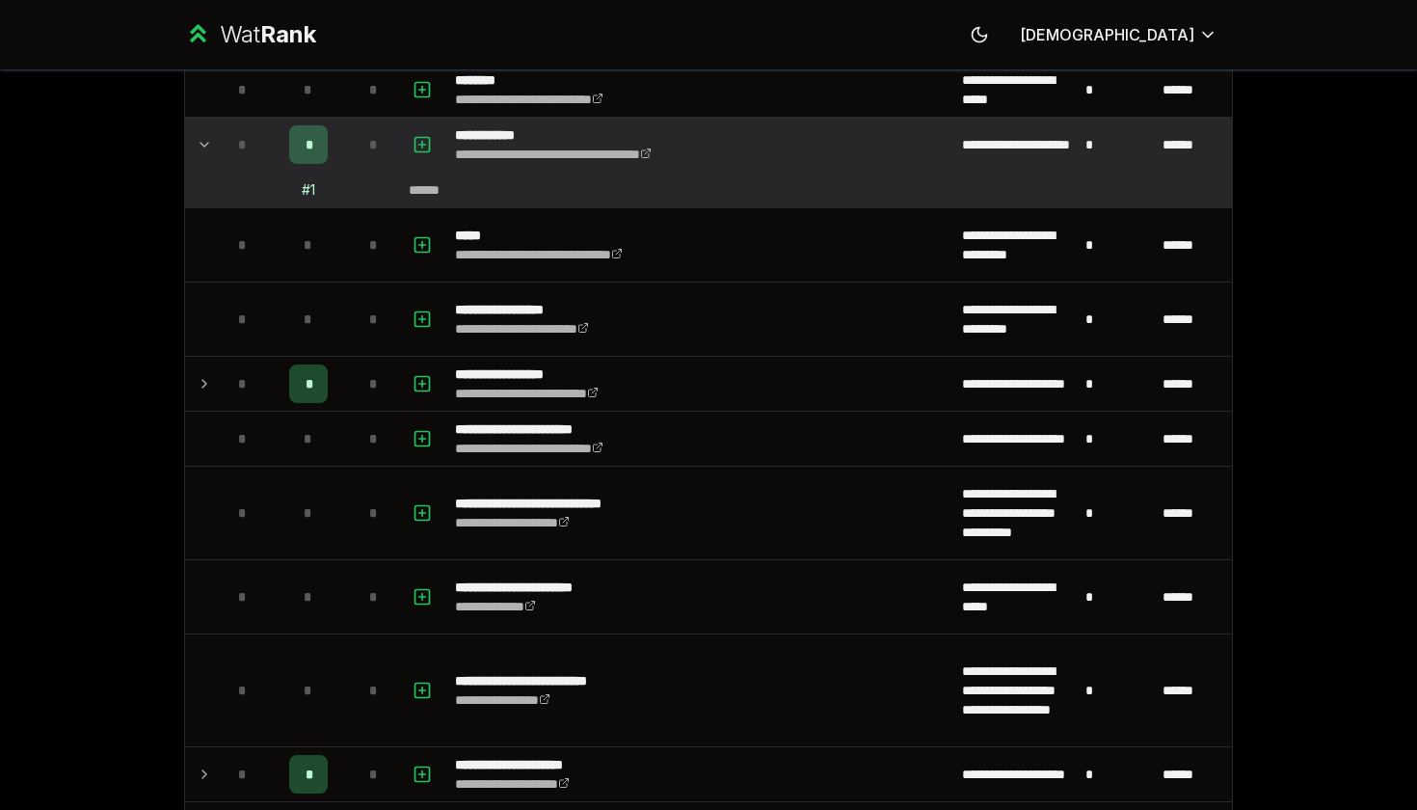
click at [209, 147] on icon at bounding box center [204, 144] width 15 height 23
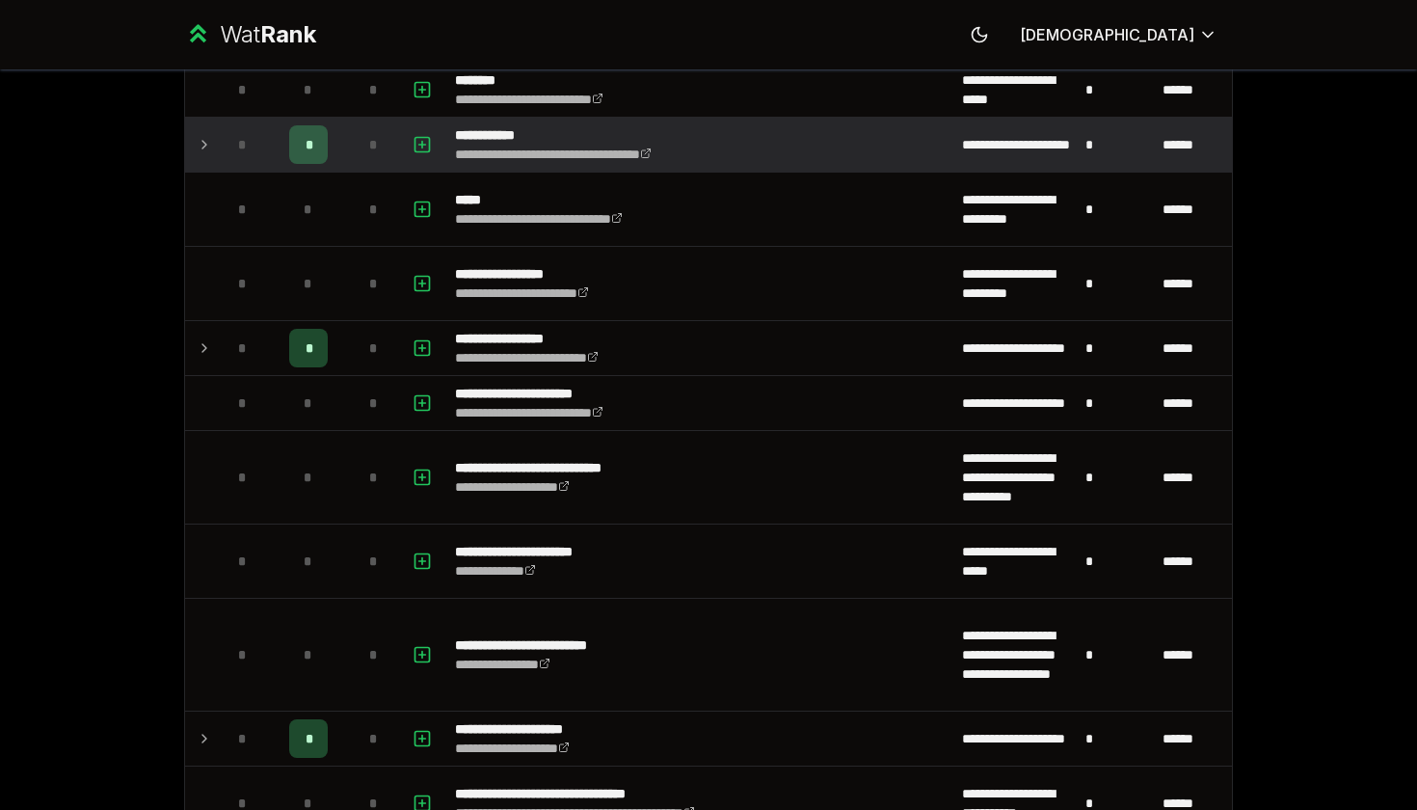
click at [209, 147] on icon at bounding box center [204, 144] width 15 height 23
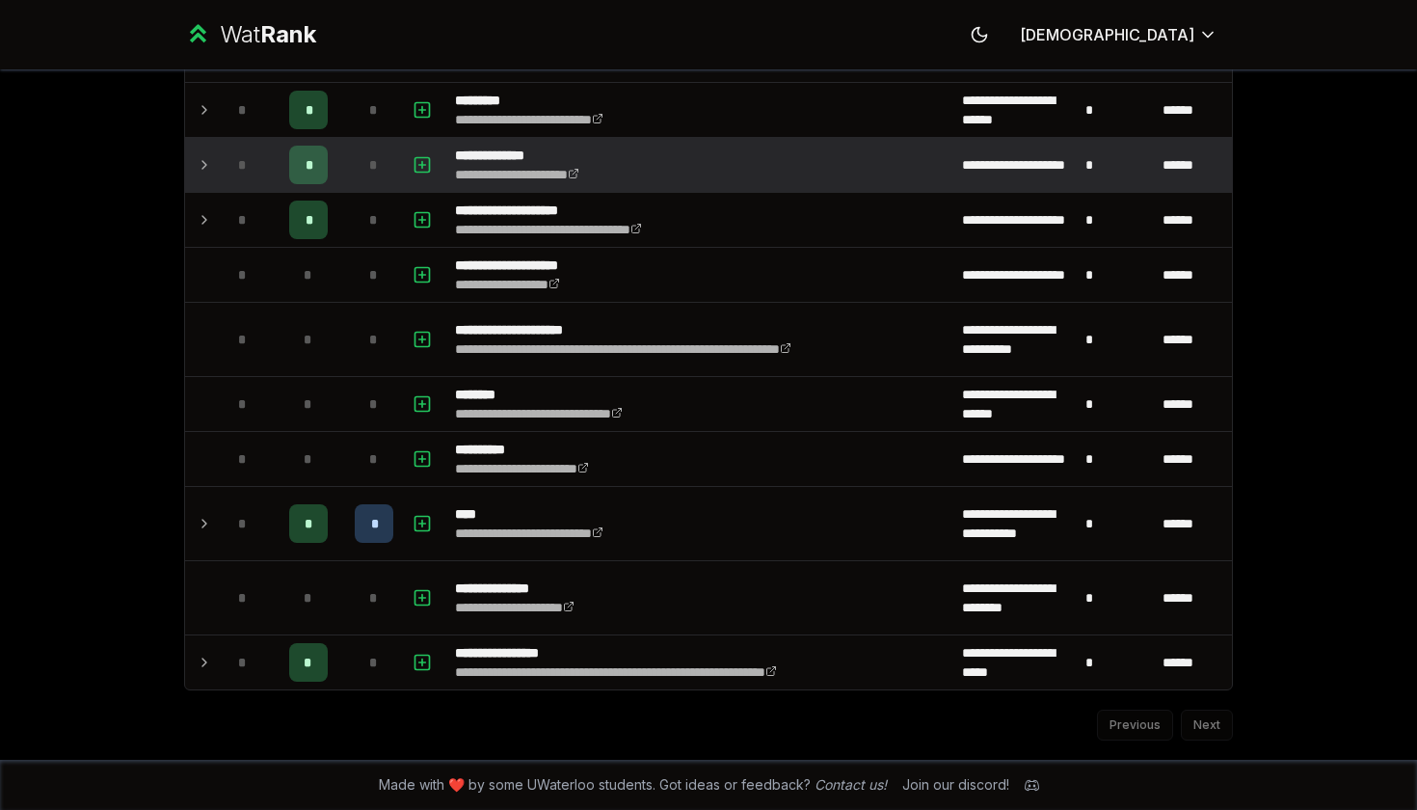
scroll to position [0, 0]
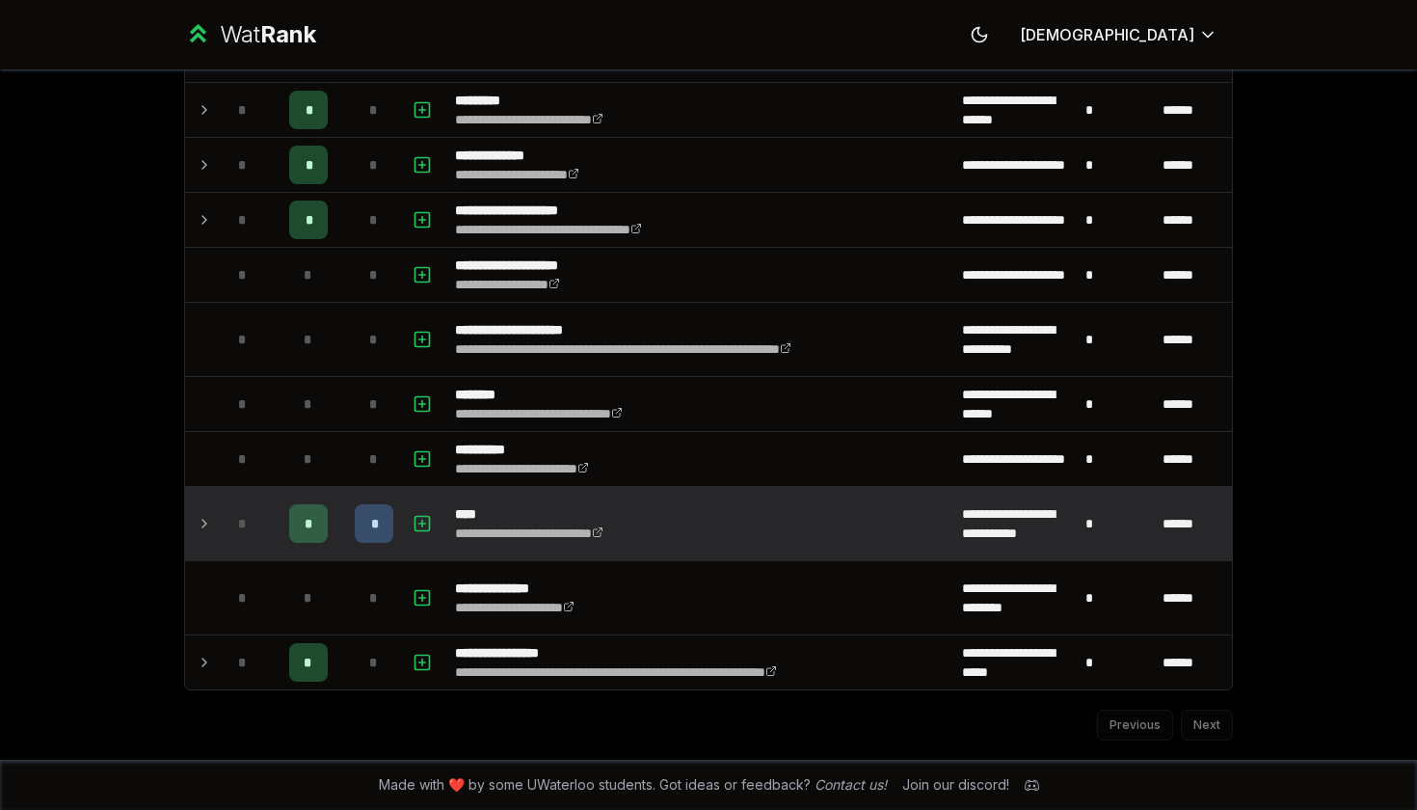
click at [227, 533] on div "*" at bounding box center [243, 523] width 39 height 39
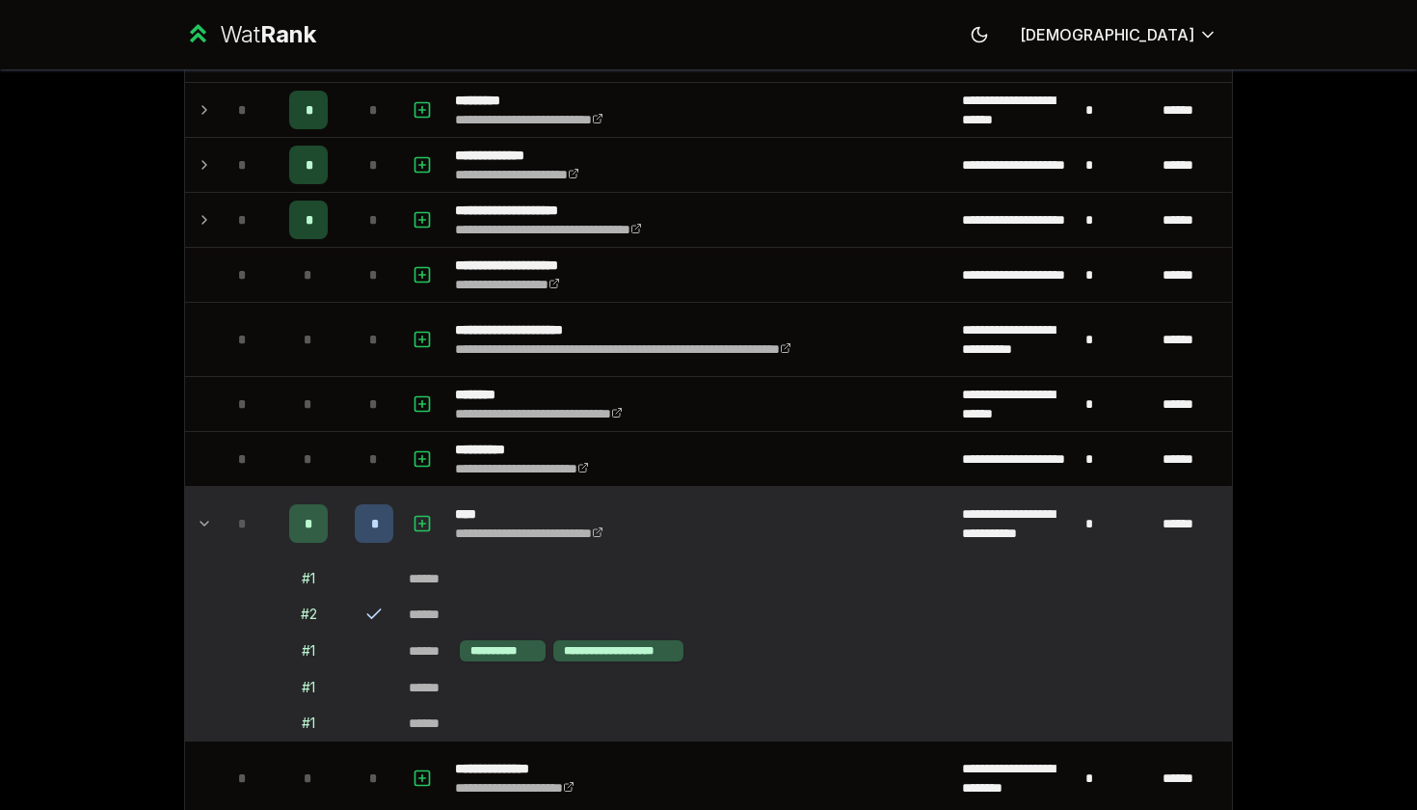
scroll to position [5962, 0]
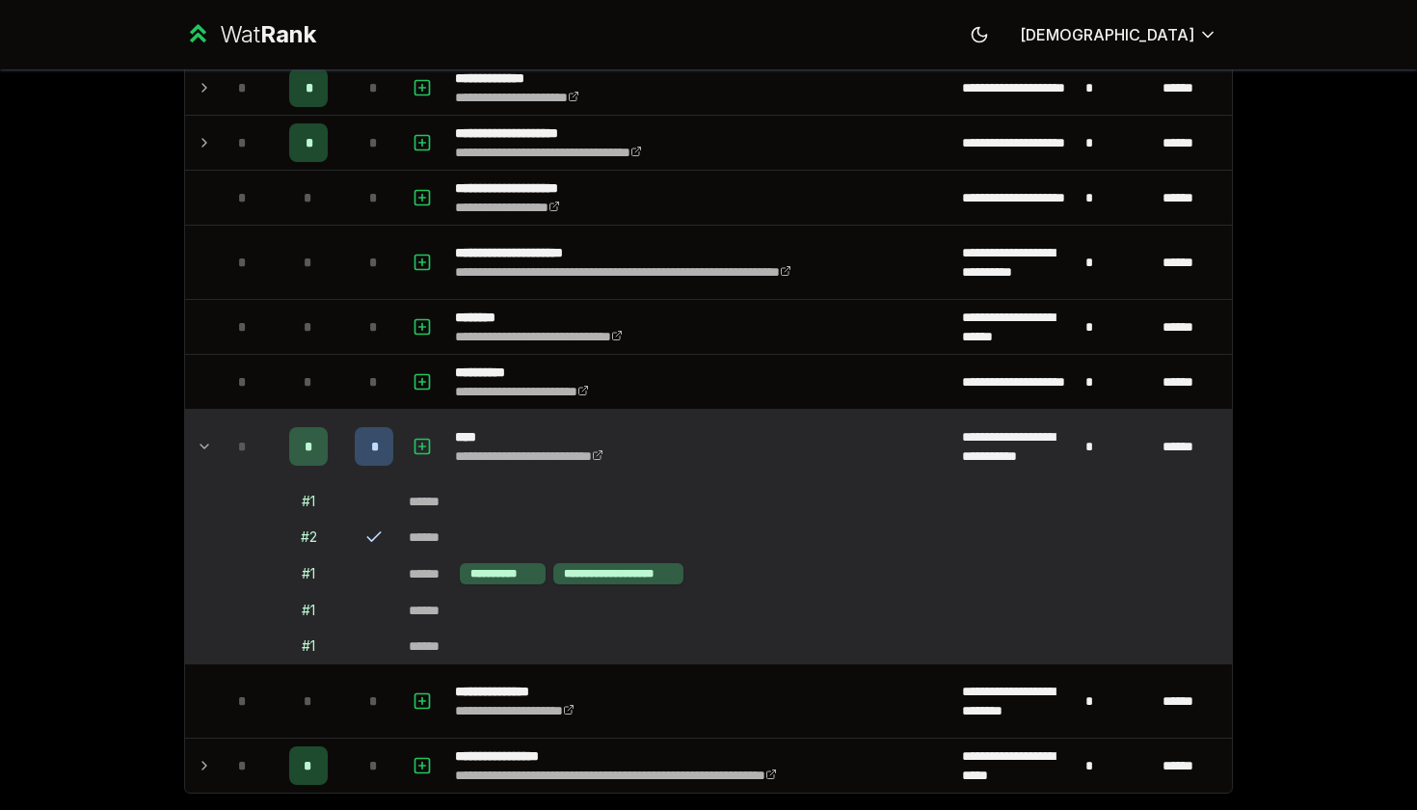
click at [372, 532] on icon at bounding box center [373, 536] width 19 height 19
click at [195, 425] on td at bounding box center [200, 446] width 31 height 73
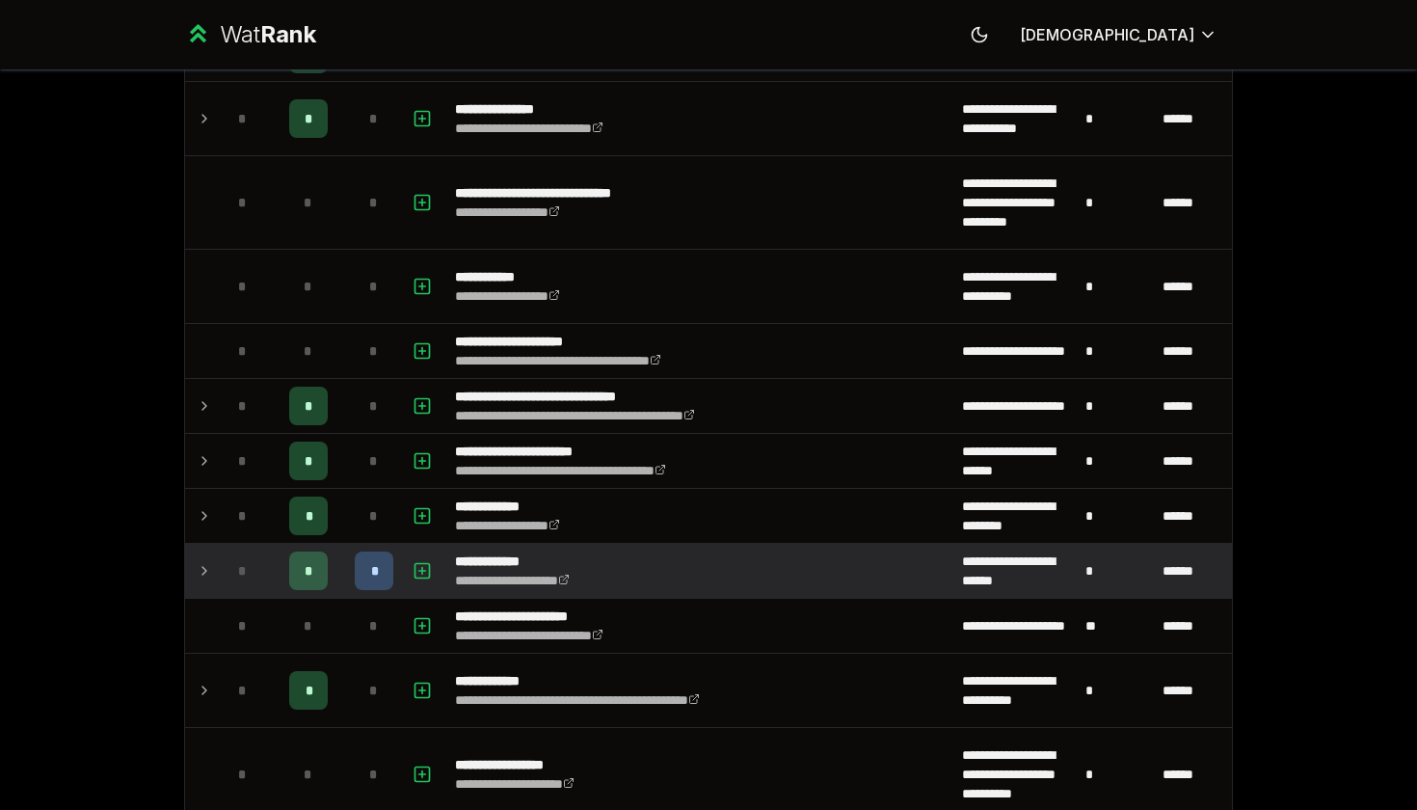
scroll to position [4501, 0]
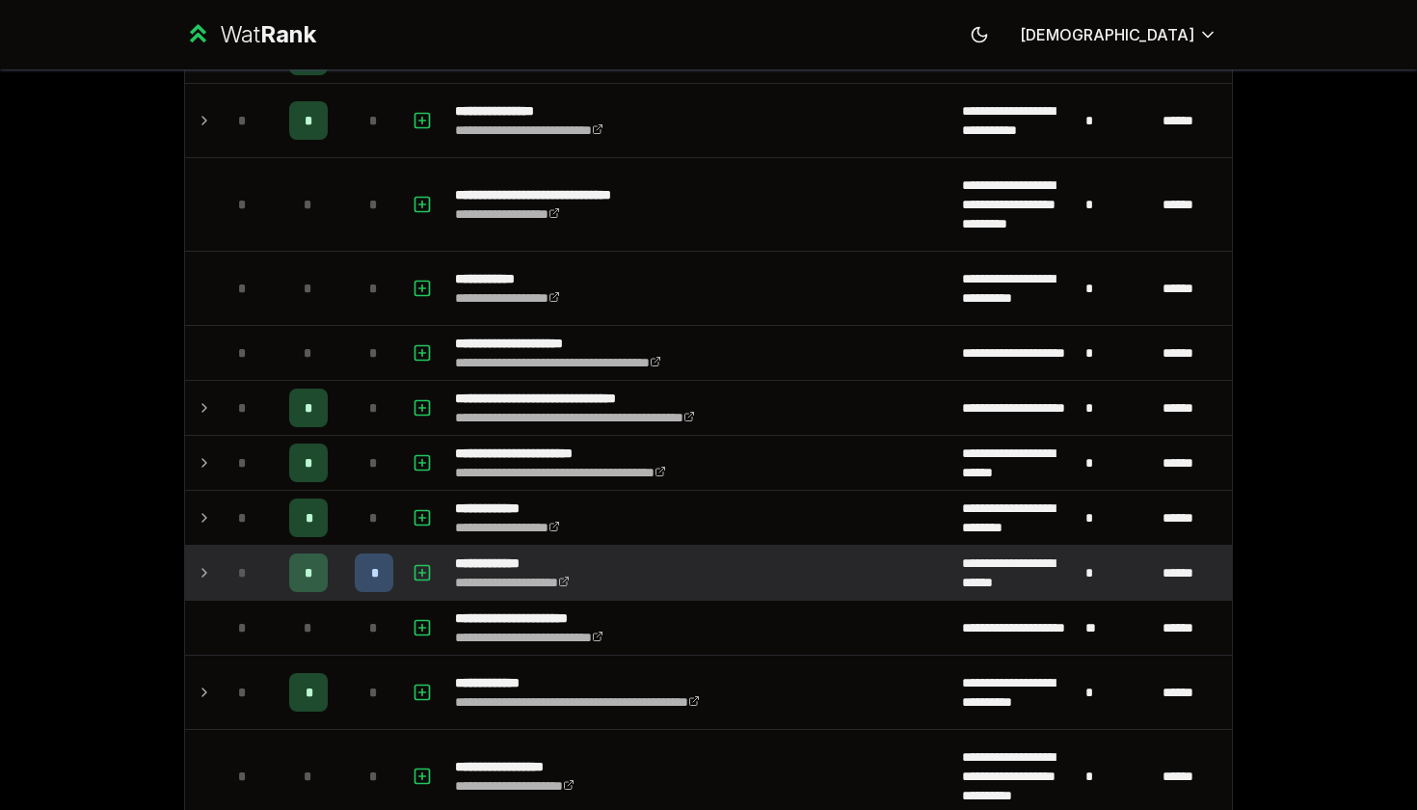
click at [202, 576] on icon at bounding box center [204, 572] width 15 height 23
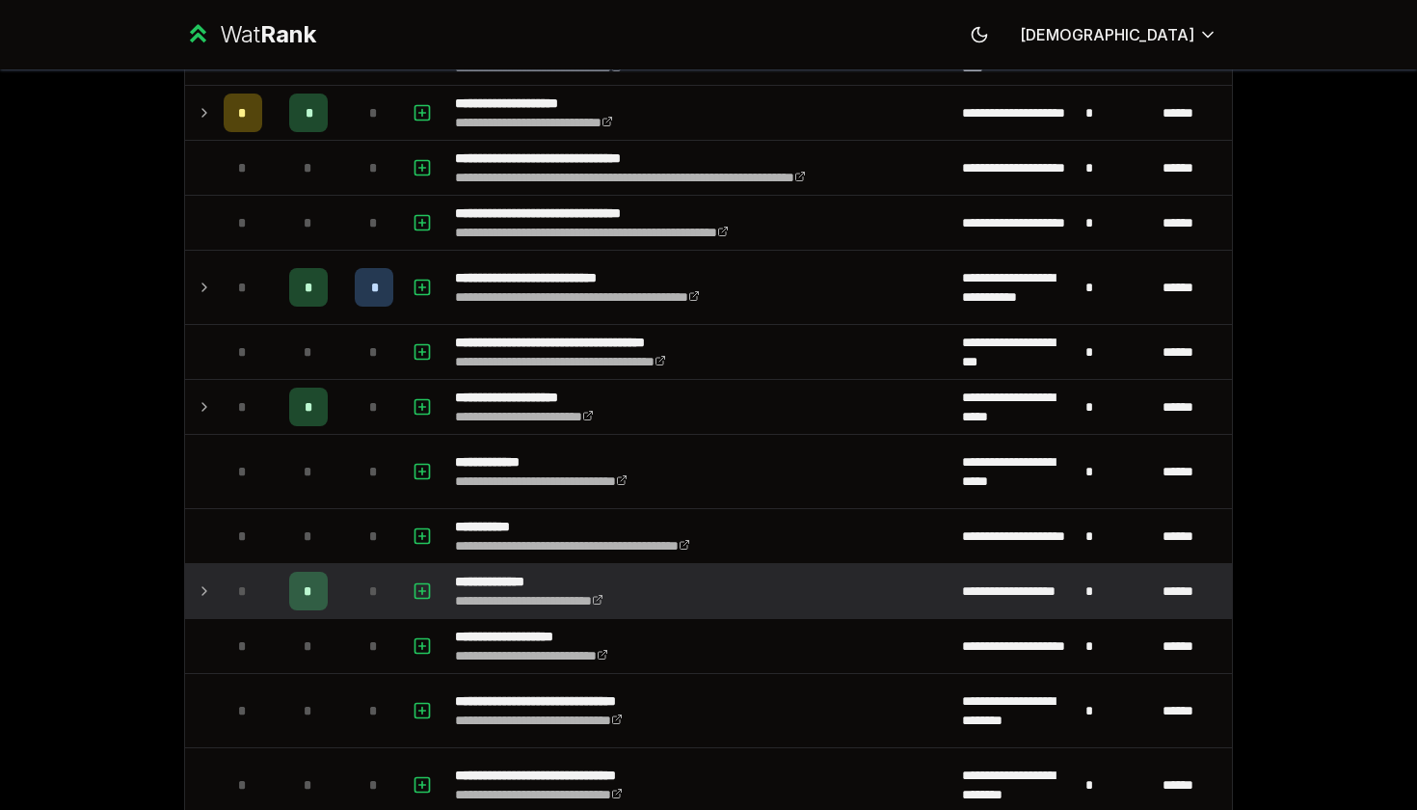
scroll to position [1182, 0]
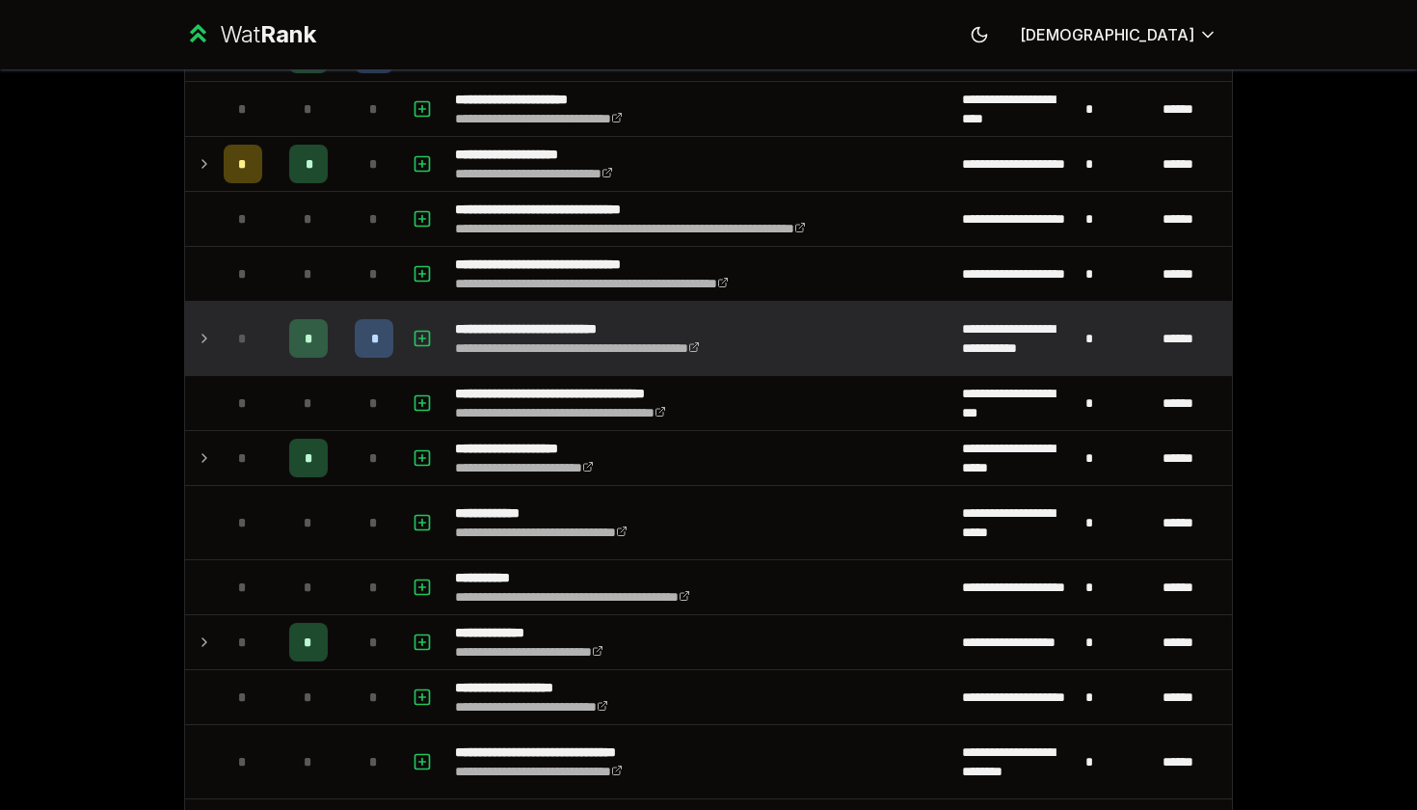
click at [203, 341] on icon at bounding box center [204, 338] width 15 height 23
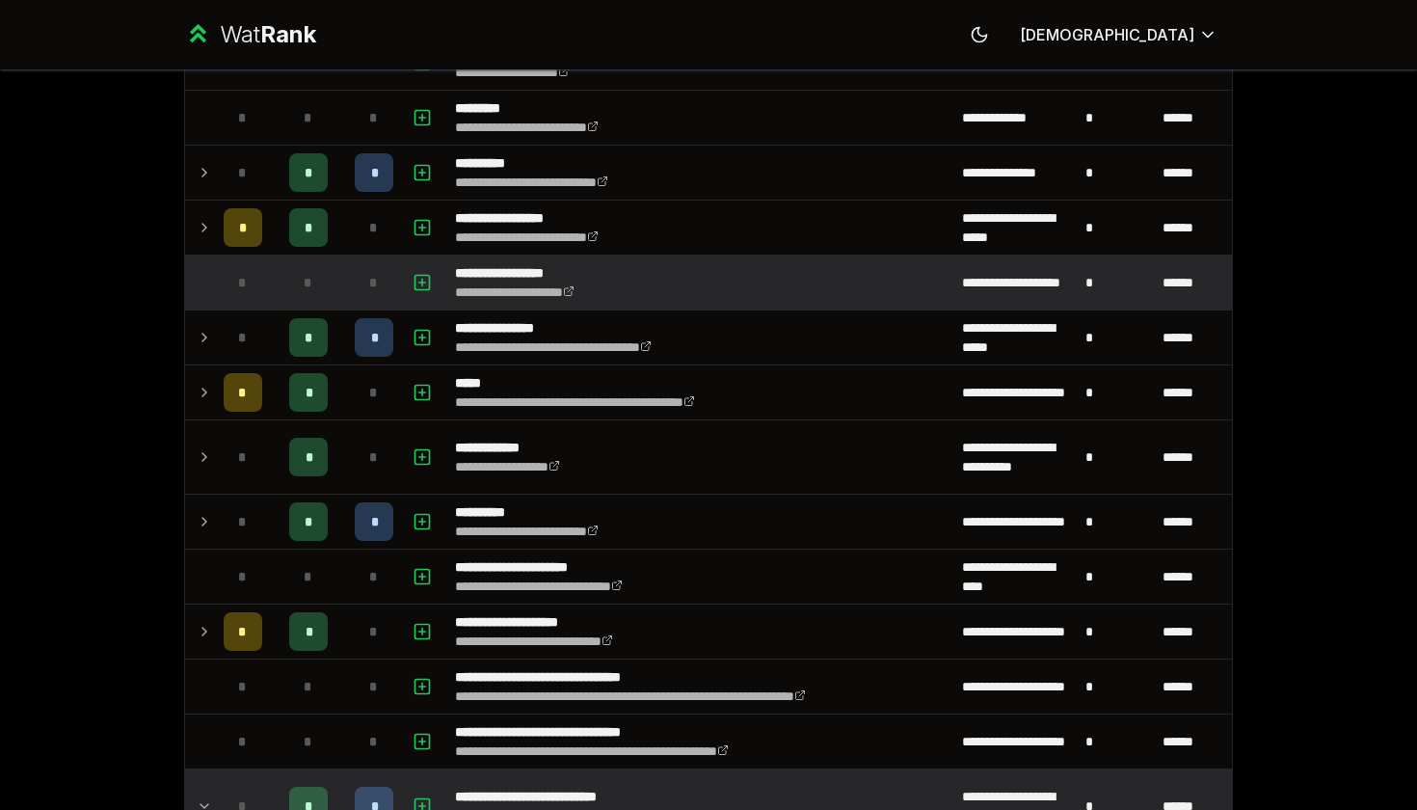
scroll to position [732, 0]
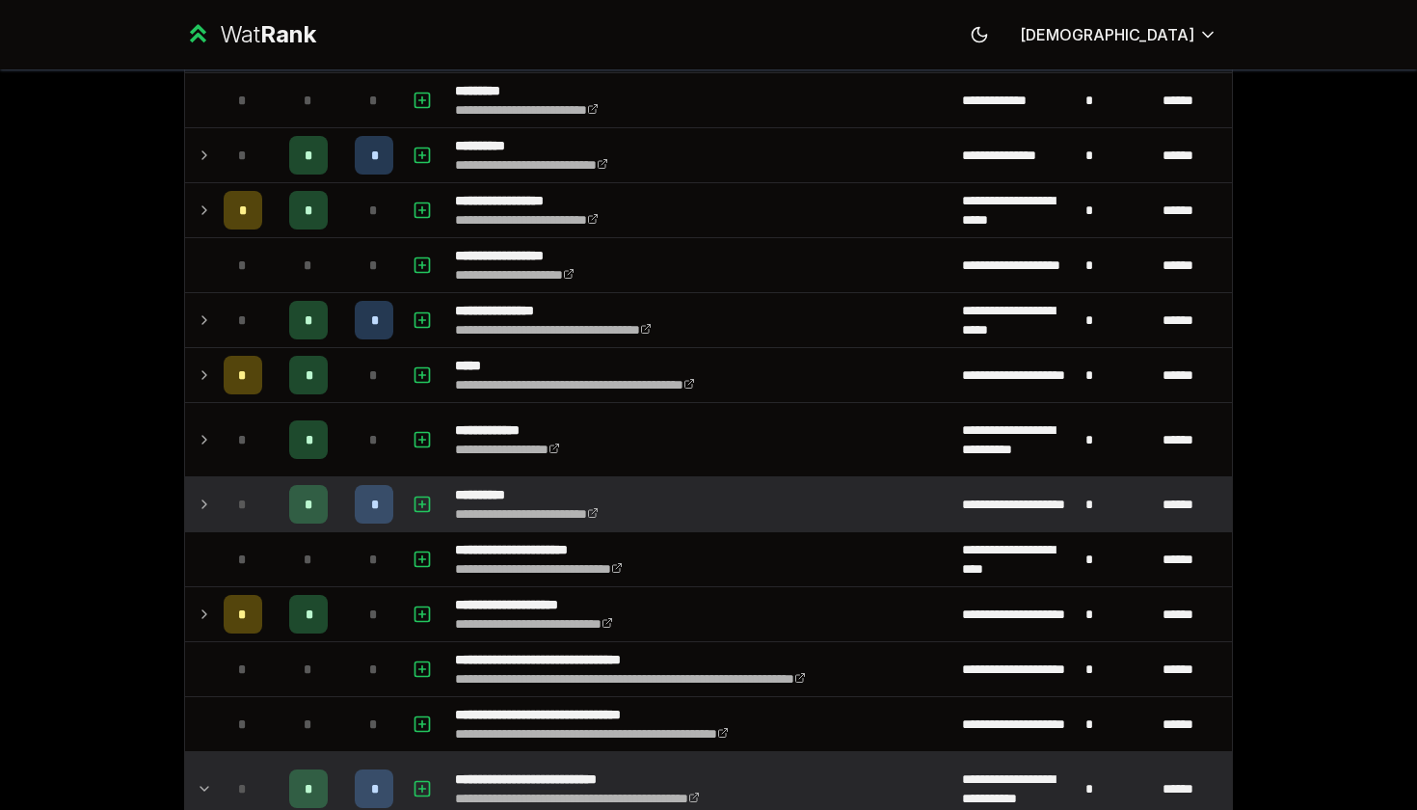
click at [202, 495] on icon at bounding box center [204, 504] width 15 height 23
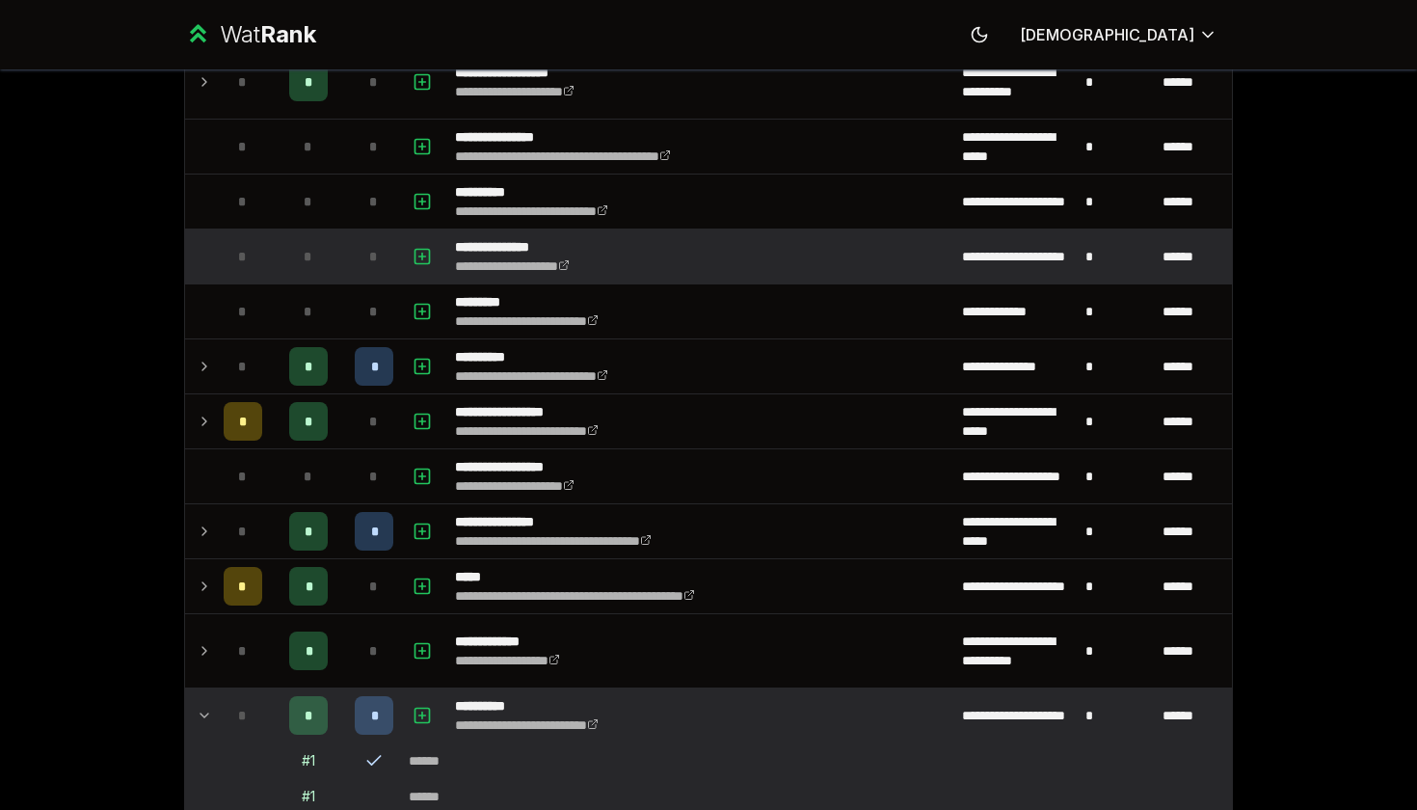
scroll to position [515, 0]
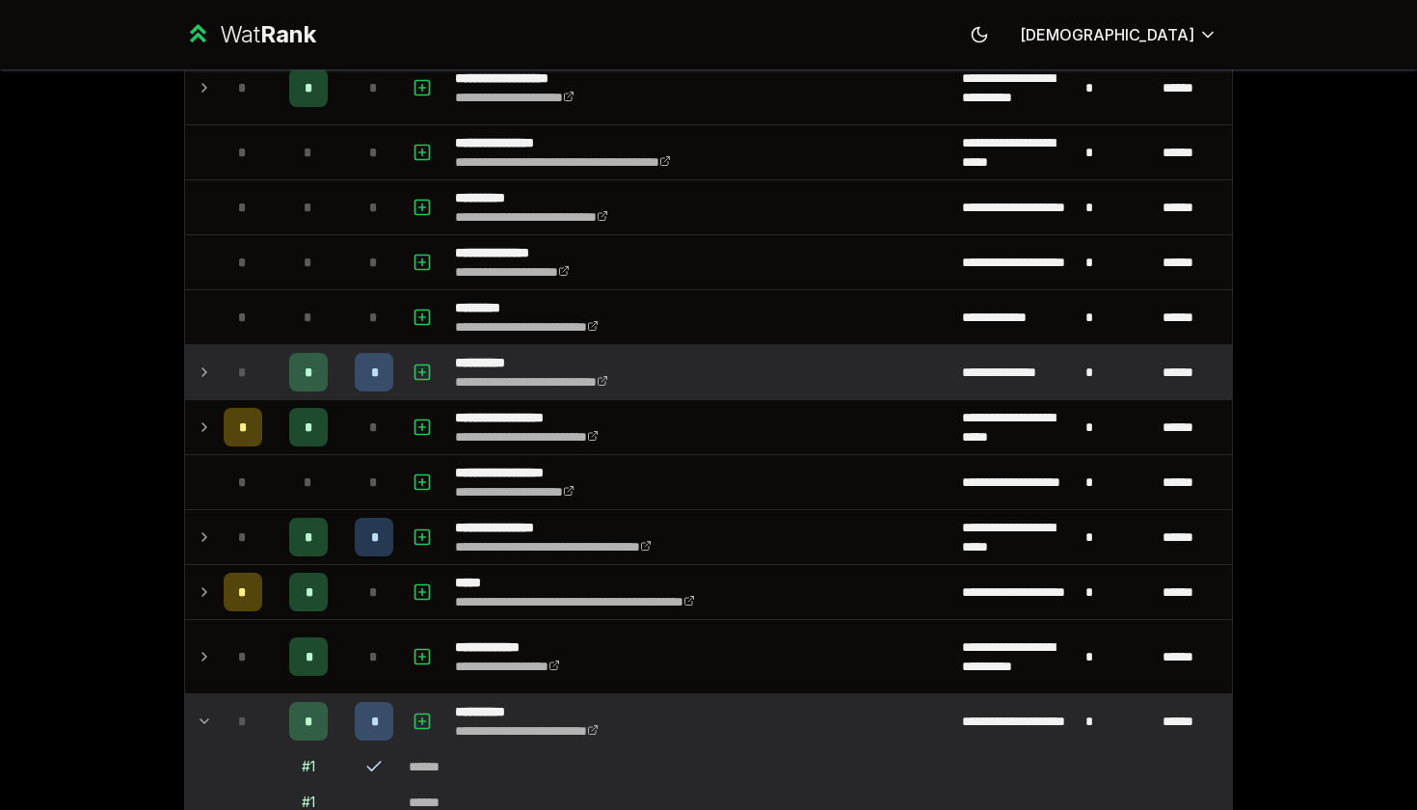
click at [211, 374] on td at bounding box center [200, 372] width 31 height 54
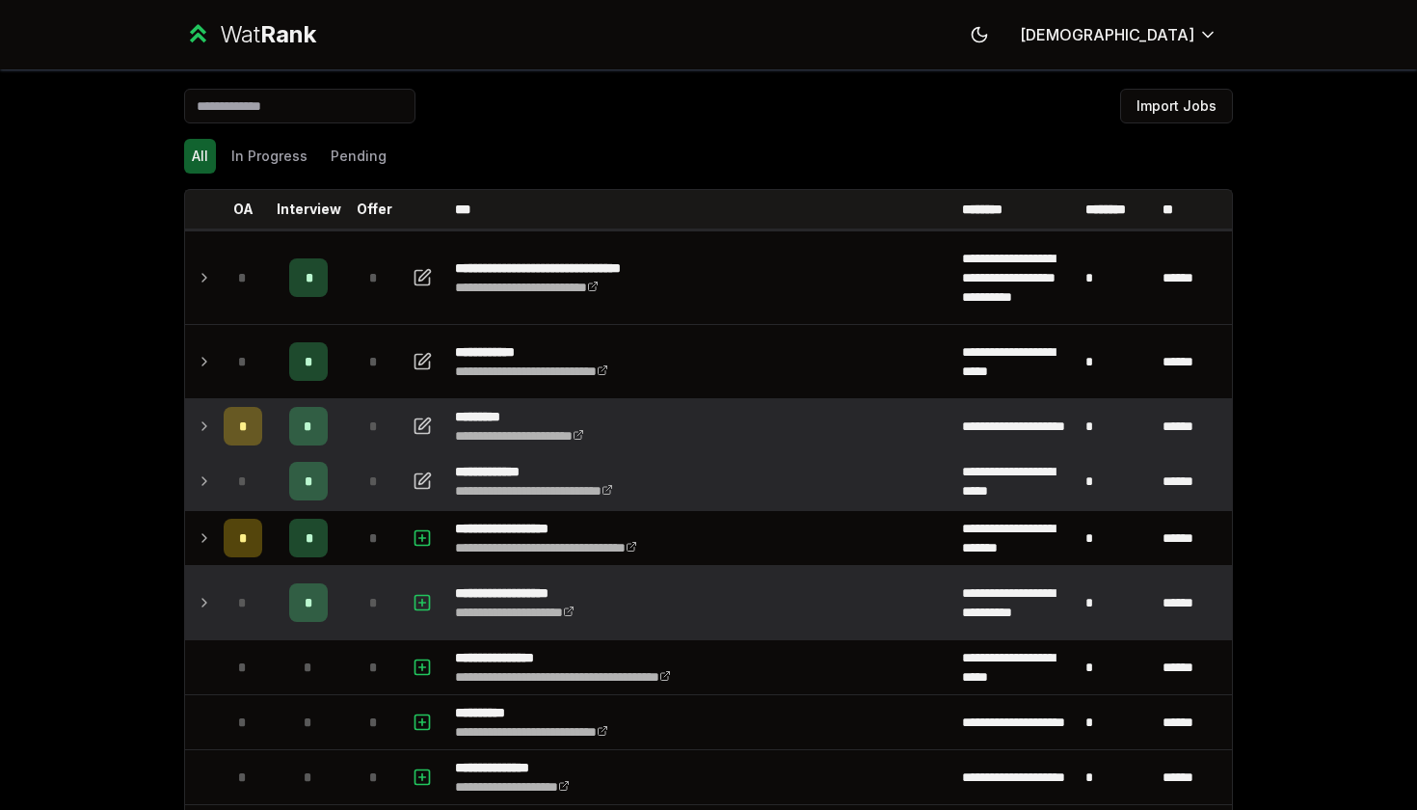
scroll to position [0, 0]
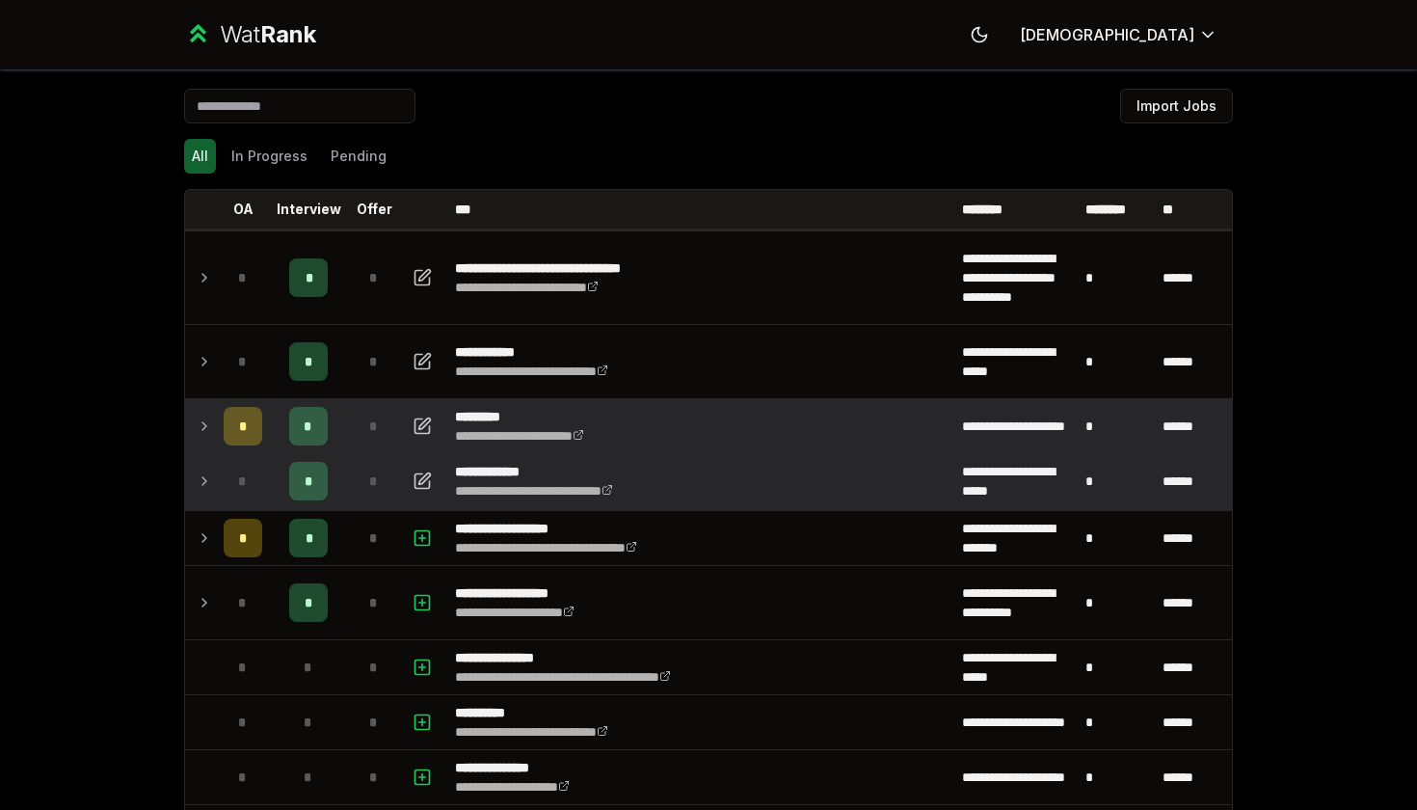
click at [197, 472] on icon at bounding box center [204, 481] width 15 height 23
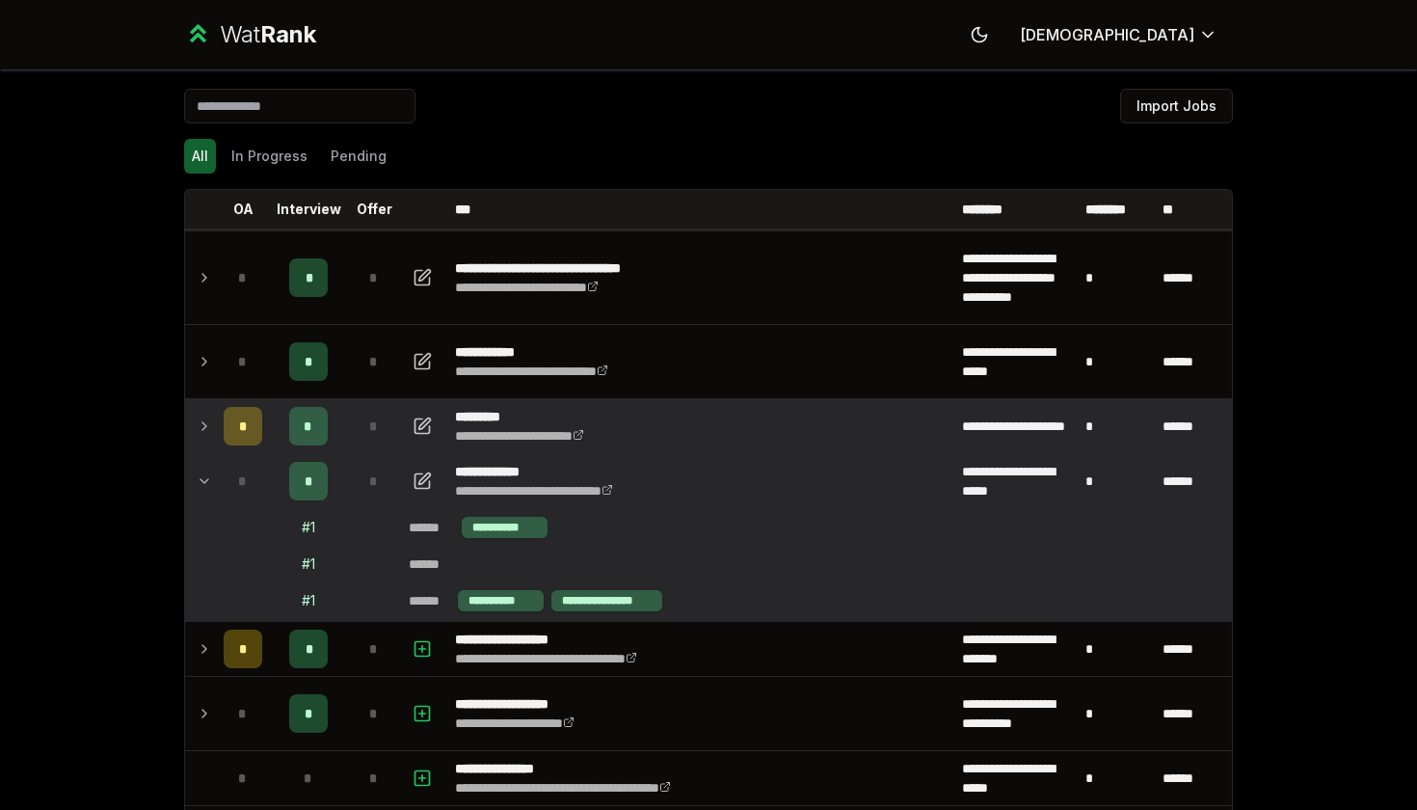
click at [197, 472] on icon at bounding box center [204, 481] width 15 height 23
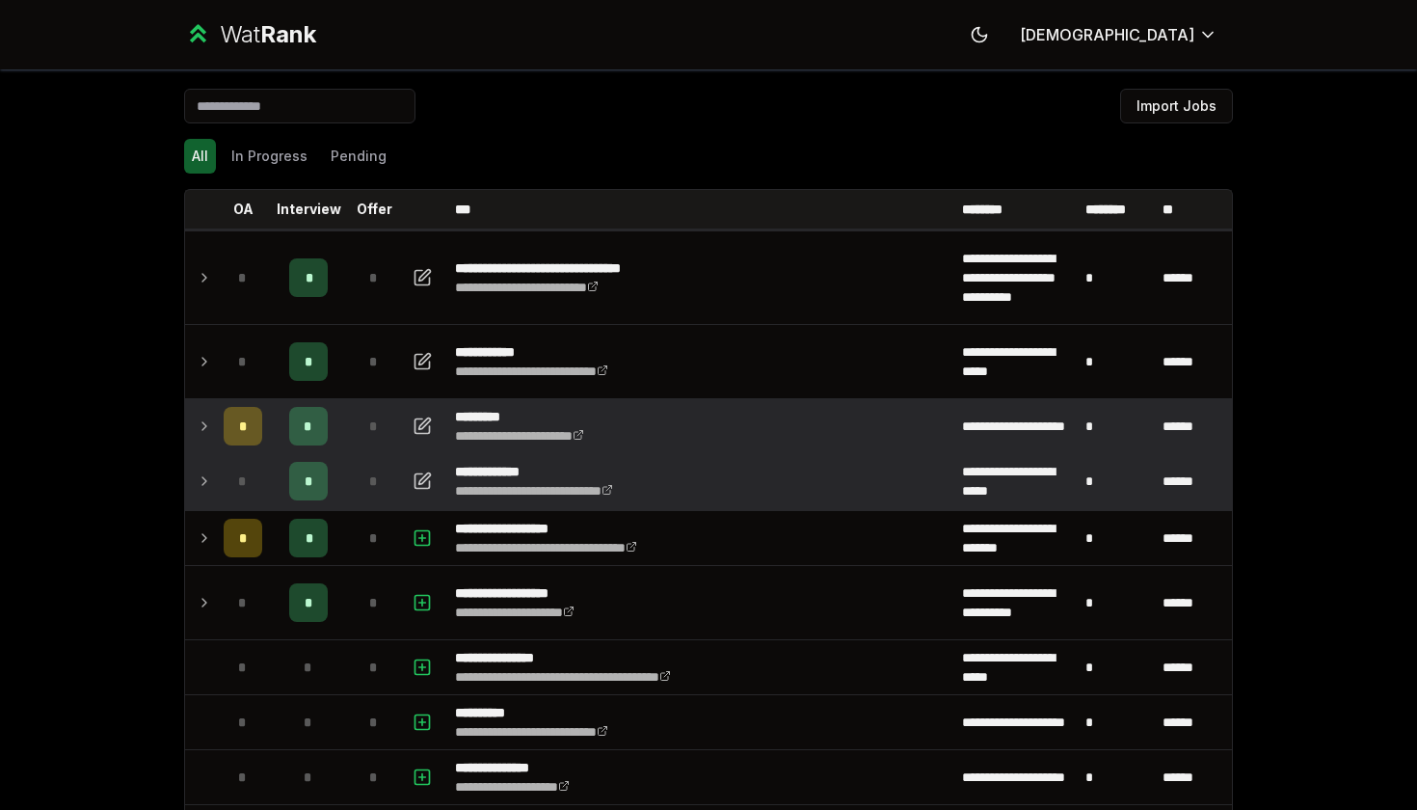
click at [190, 429] on td at bounding box center [200, 426] width 31 height 54
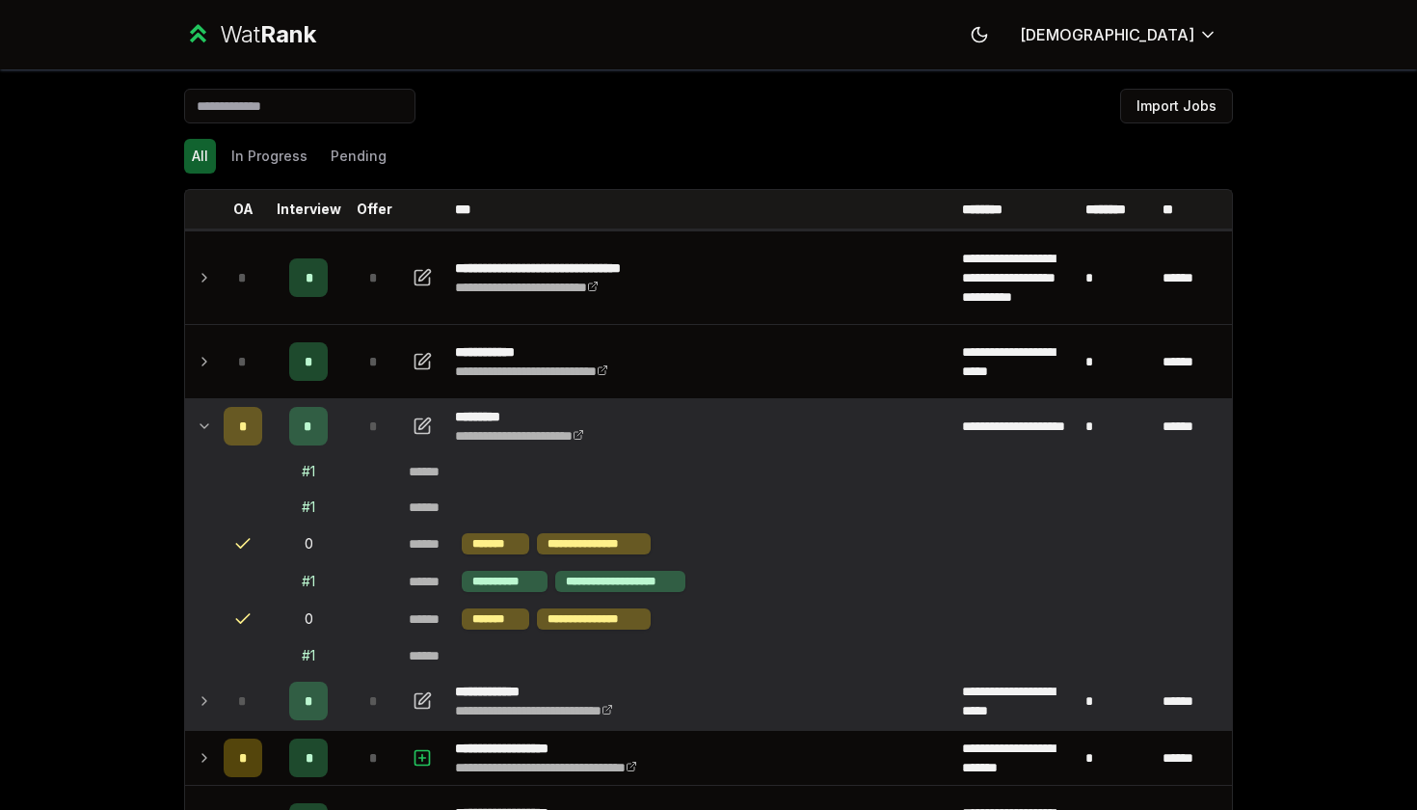
click at [190, 429] on td at bounding box center [200, 426] width 31 height 54
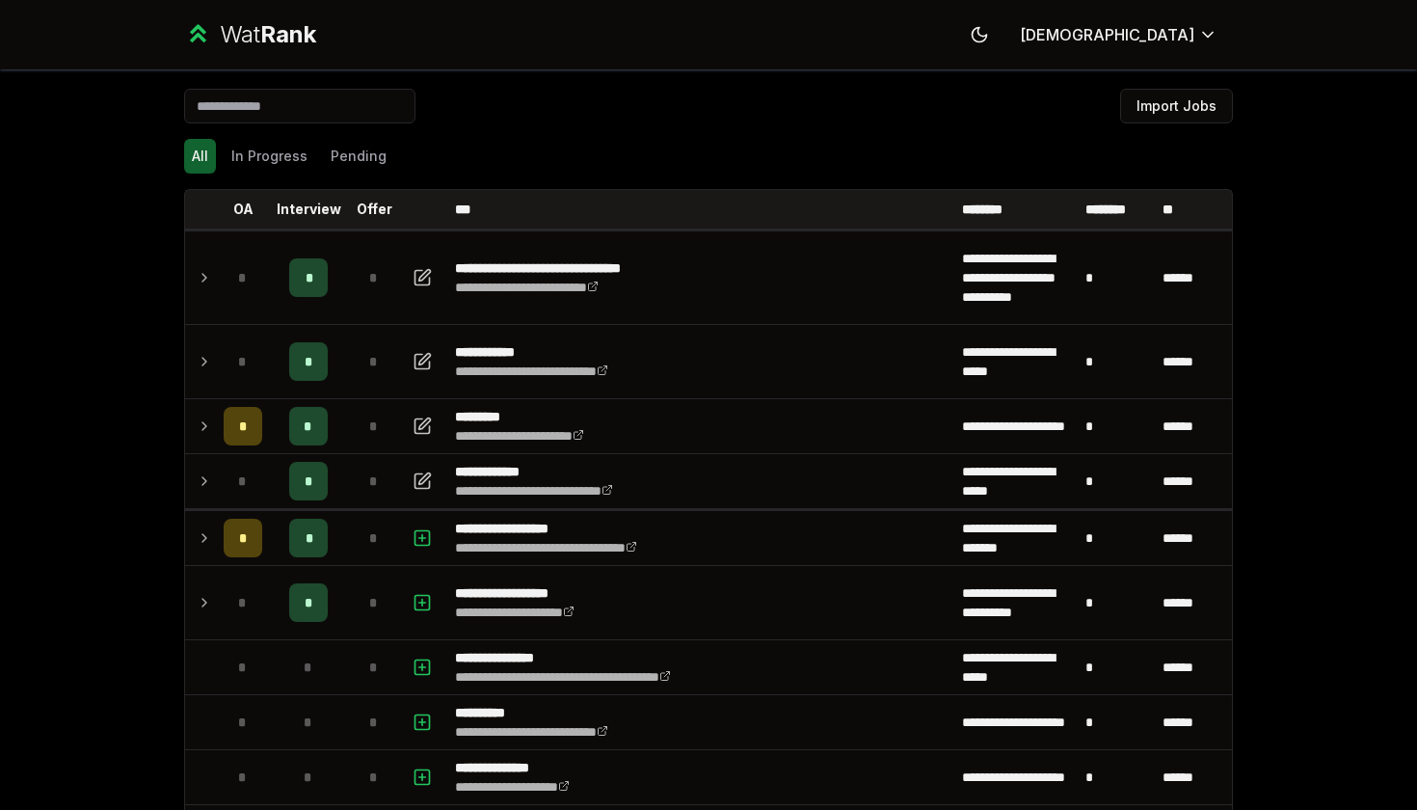
scroll to position [33, 0]
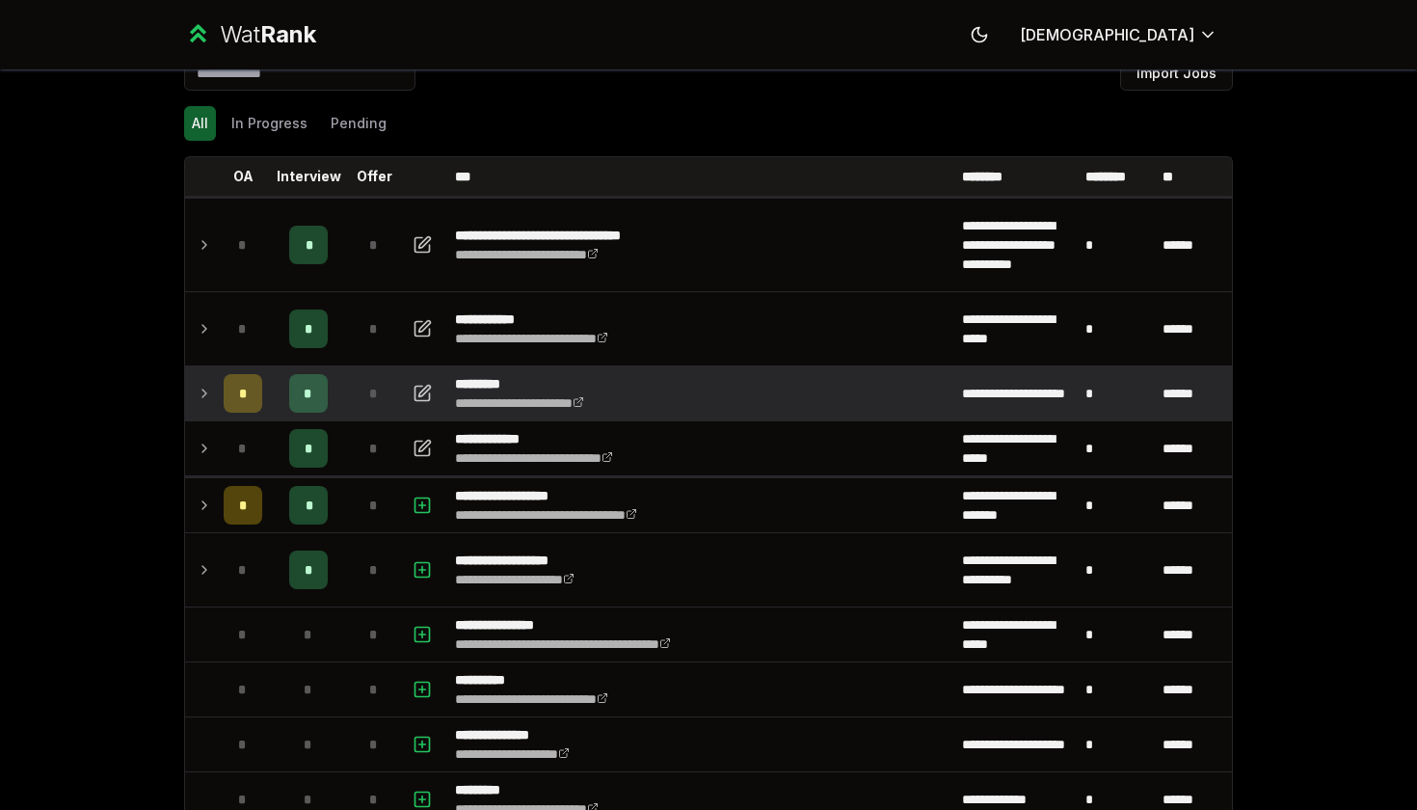
click at [262, 389] on td "*" at bounding box center [243, 393] width 54 height 54
